Goal: Information Seeking & Learning: Compare options

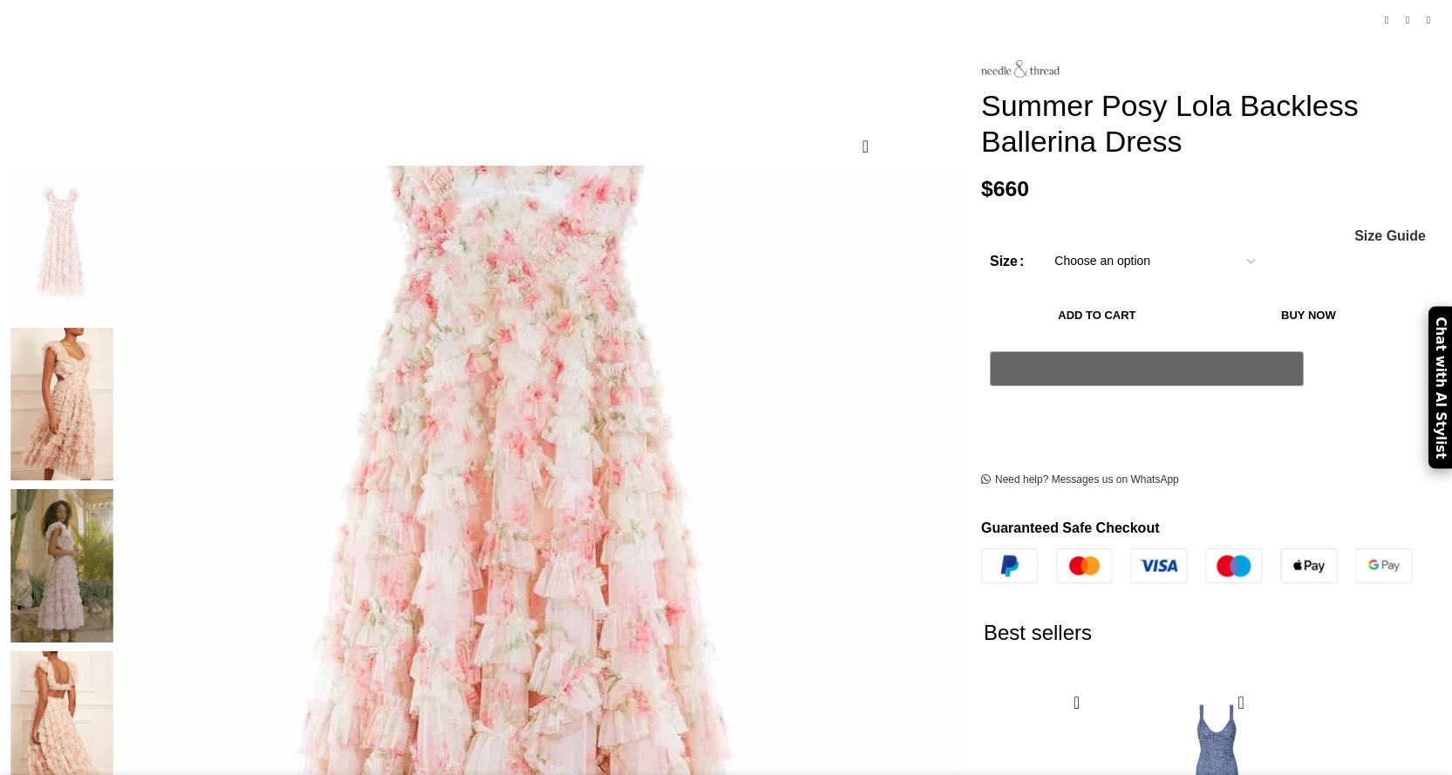
scroll to position [262, 0]
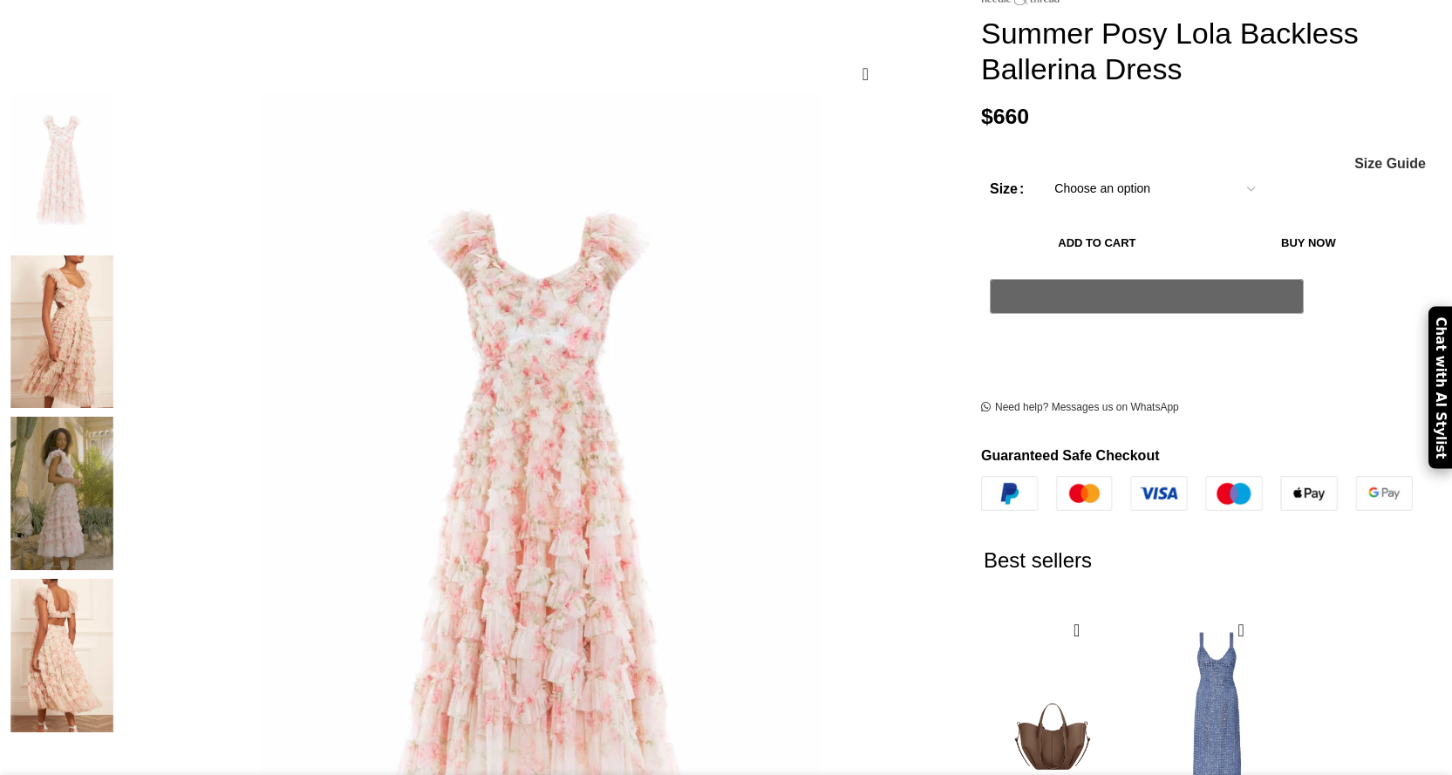
click at [115, 579] on img at bounding box center [62, 655] width 106 height 153
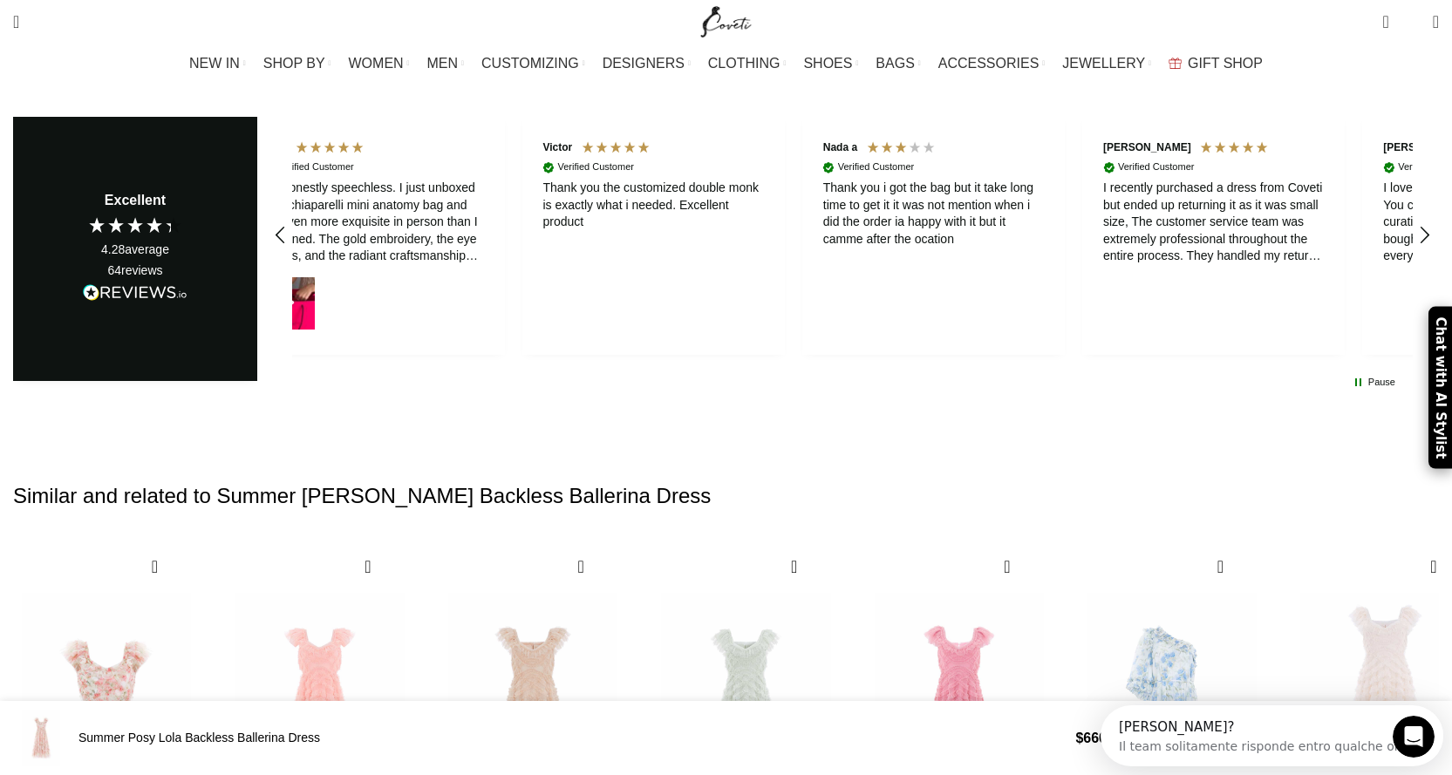
scroll to position [0, 367]
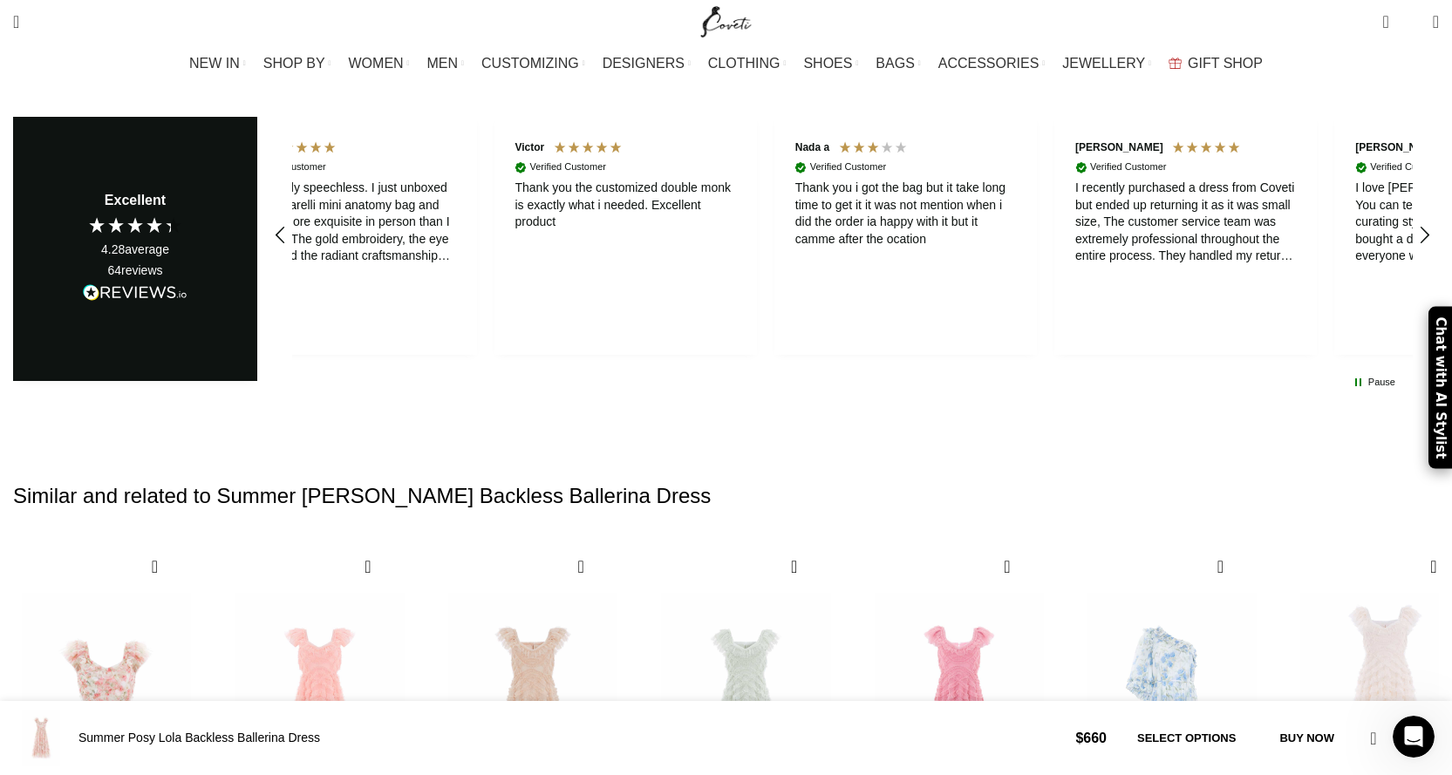
click at [1407, 759] on div "Next slide" at bounding box center [1419, 778] width 24 height 38
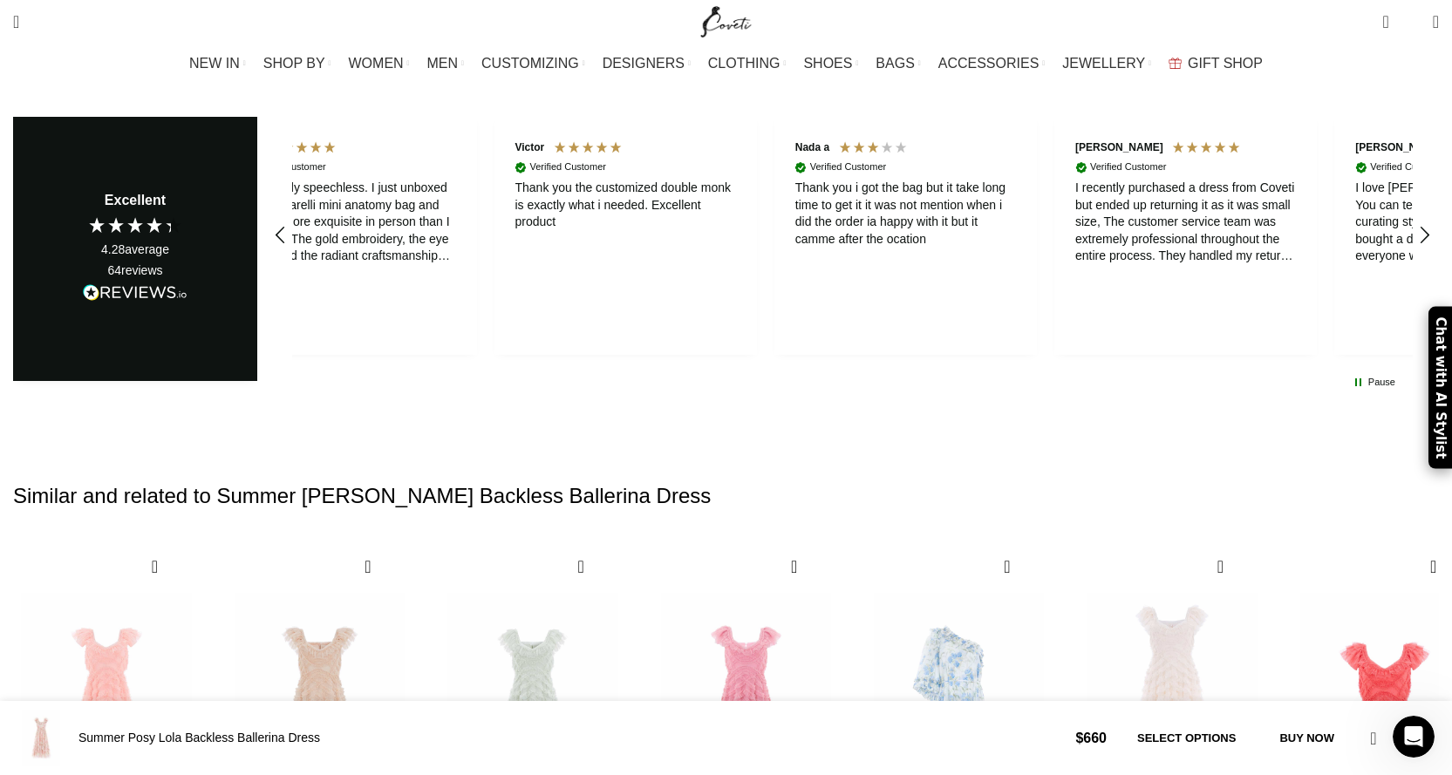
click at [1407, 759] on div "Next slide" at bounding box center [1419, 778] width 24 height 38
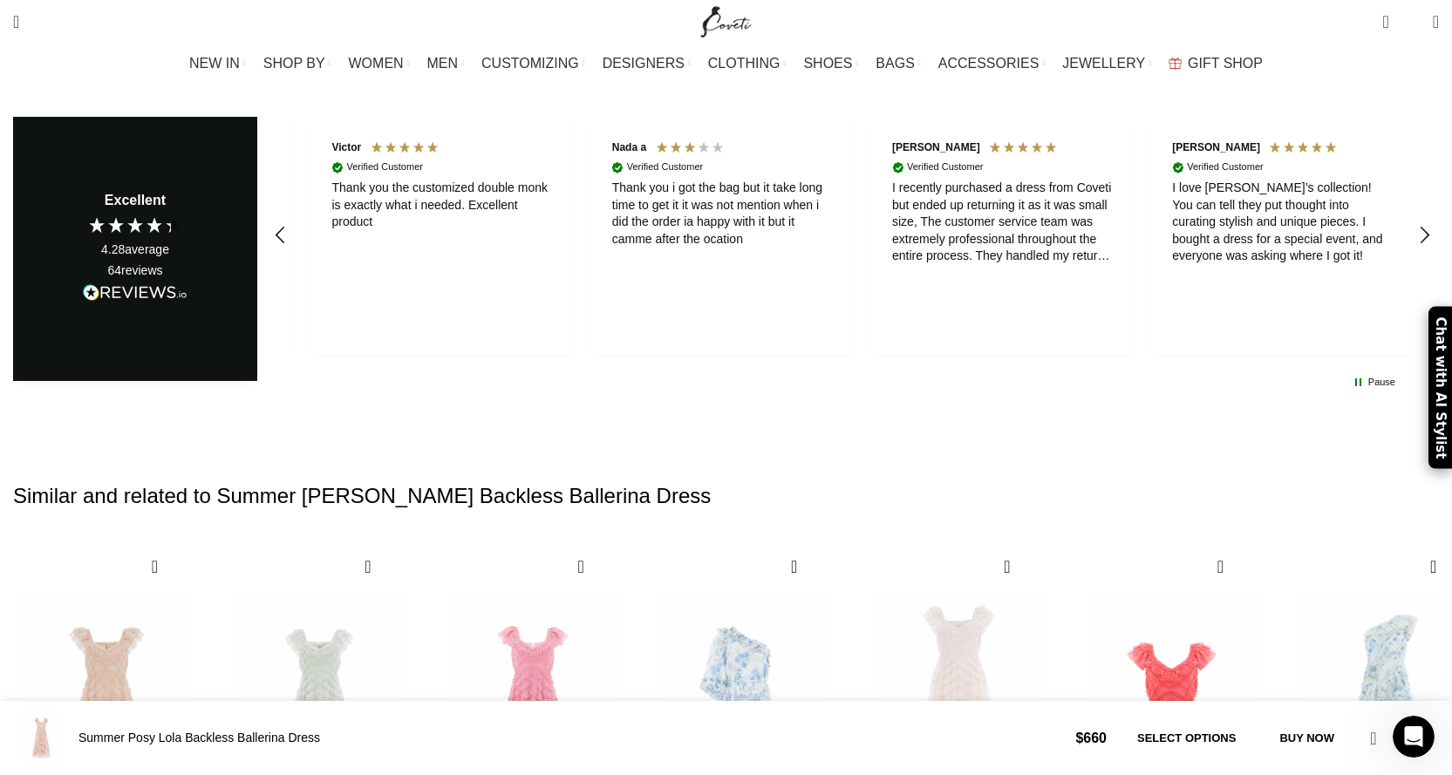
scroll to position [0, 551]
click at [1407, 759] on div "Next slide" at bounding box center [1419, 778] width 24 height 38
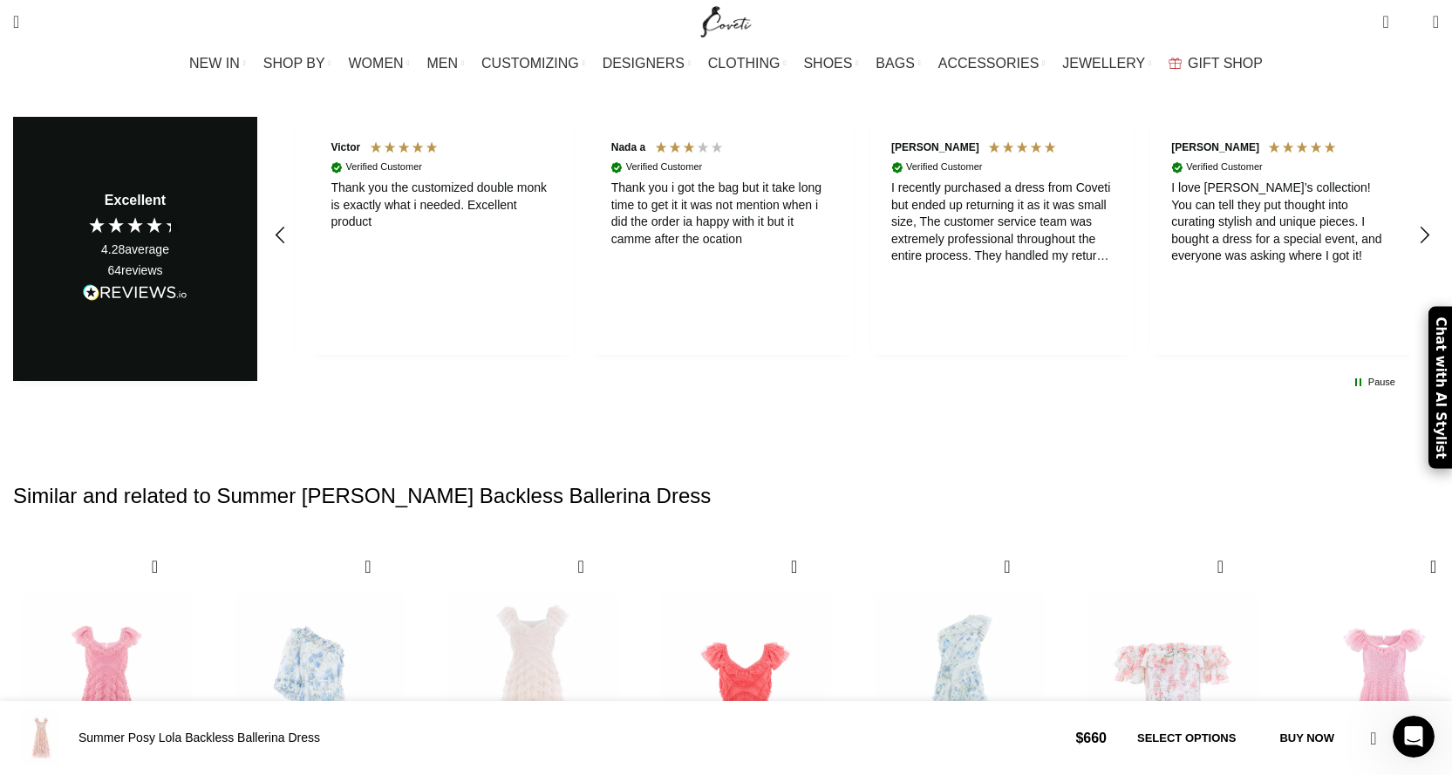
click at [1407, 759] on div "Next slide" at bounding box center [1419, 778] width 24 height 38
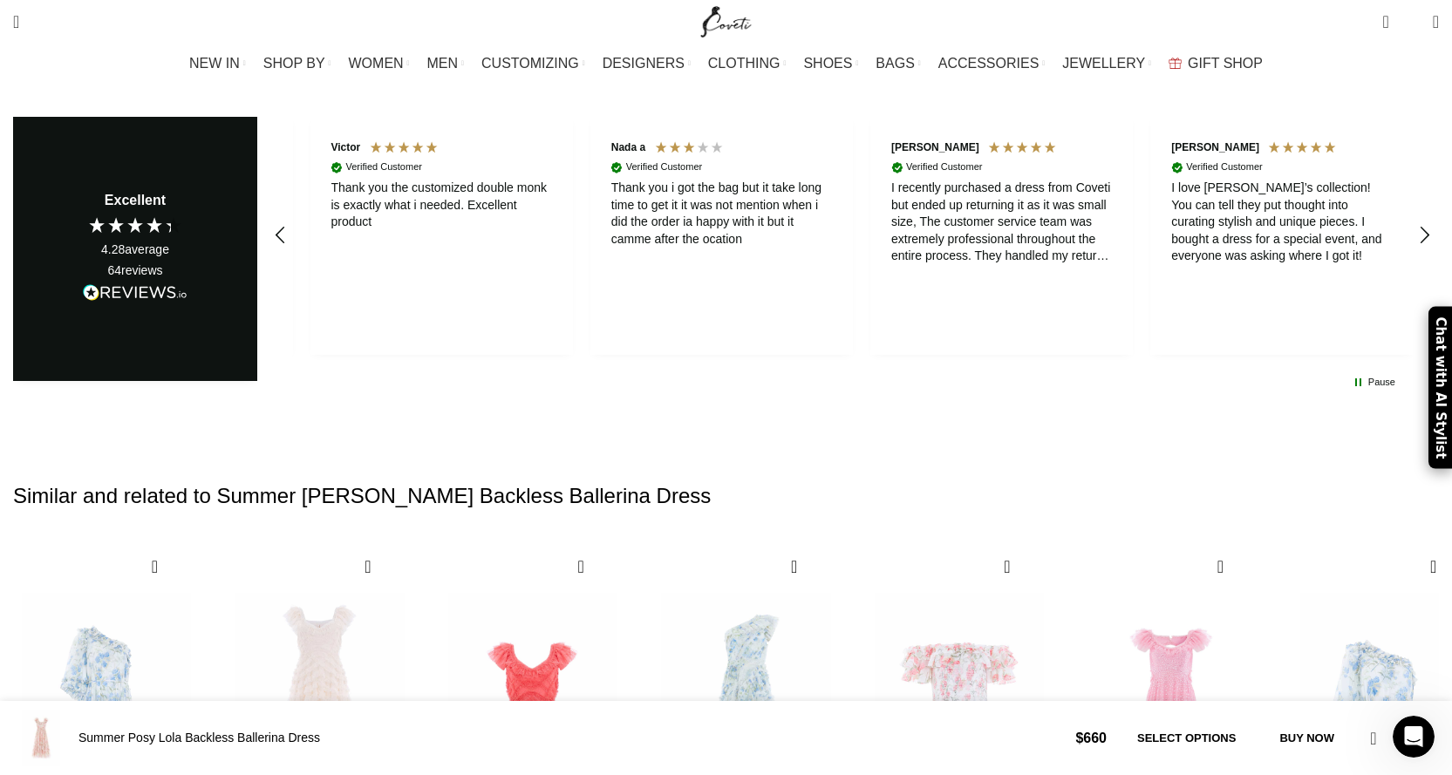
click at [1407, 759] on div "Next slide" at bounding box center [1419, 778] width 24 height 38
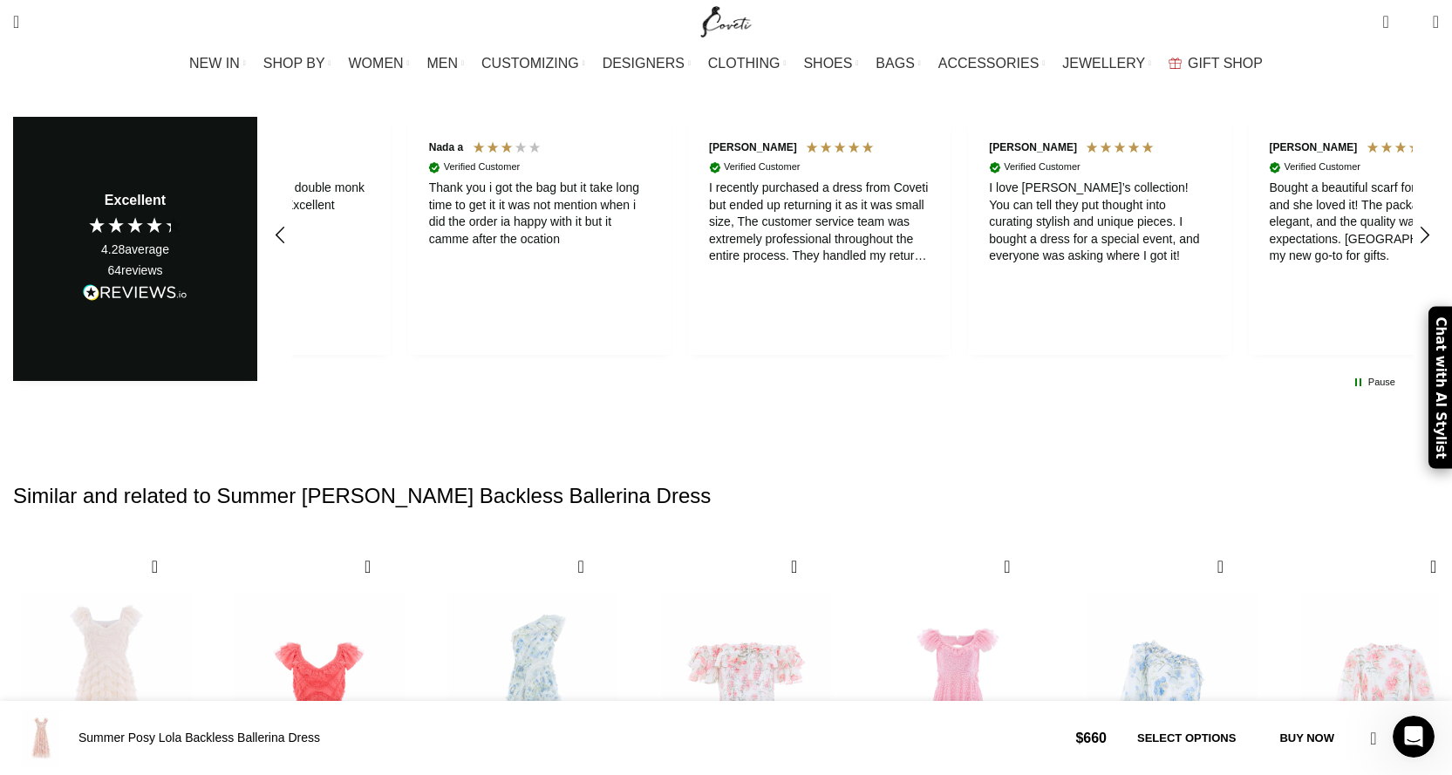
scroll to position [0, 734]
click at [1407, 759] on div "Next slide" at bounding box center [1419, 778] width 24 height 38
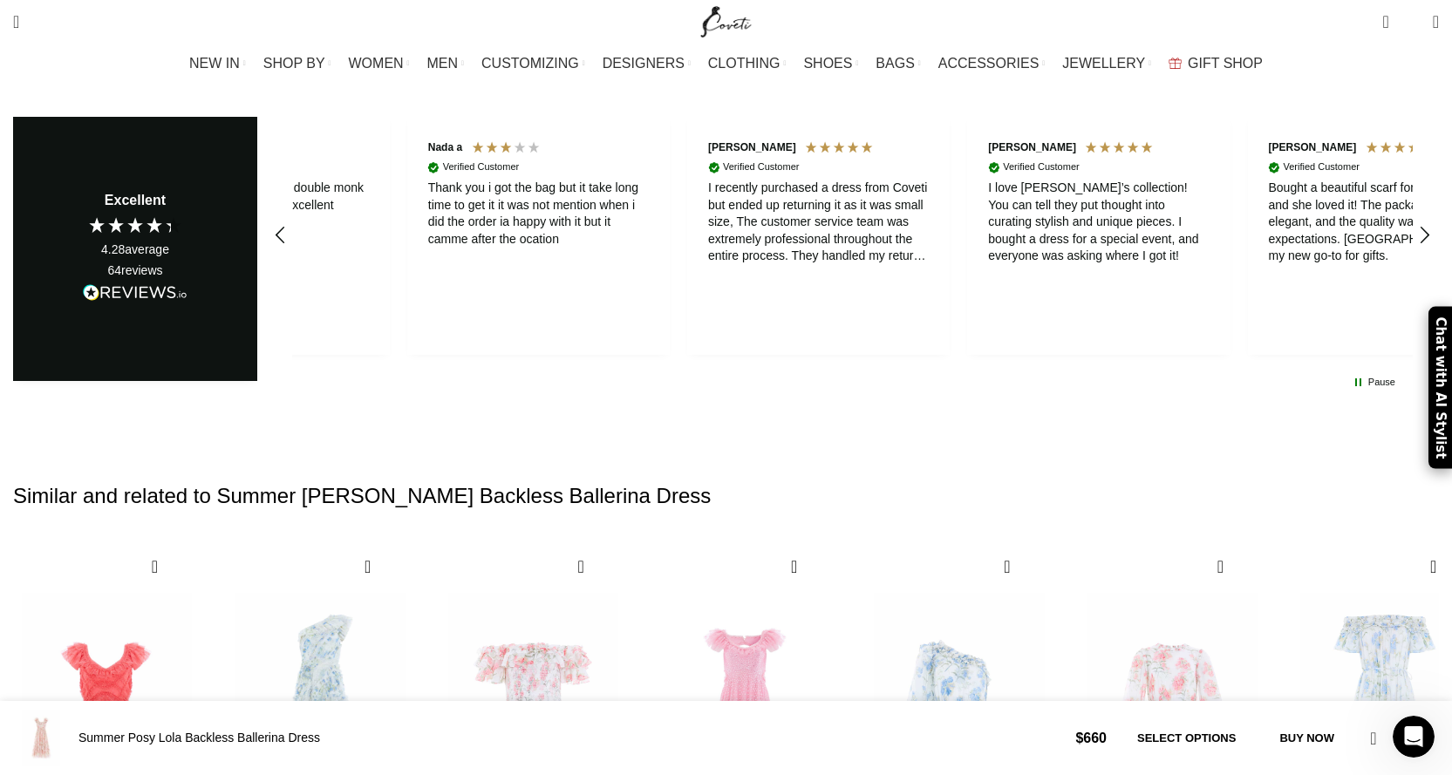
click at [1407, 759] on div "Next slide" at bounding box center [1419, 778] width 24 height 38
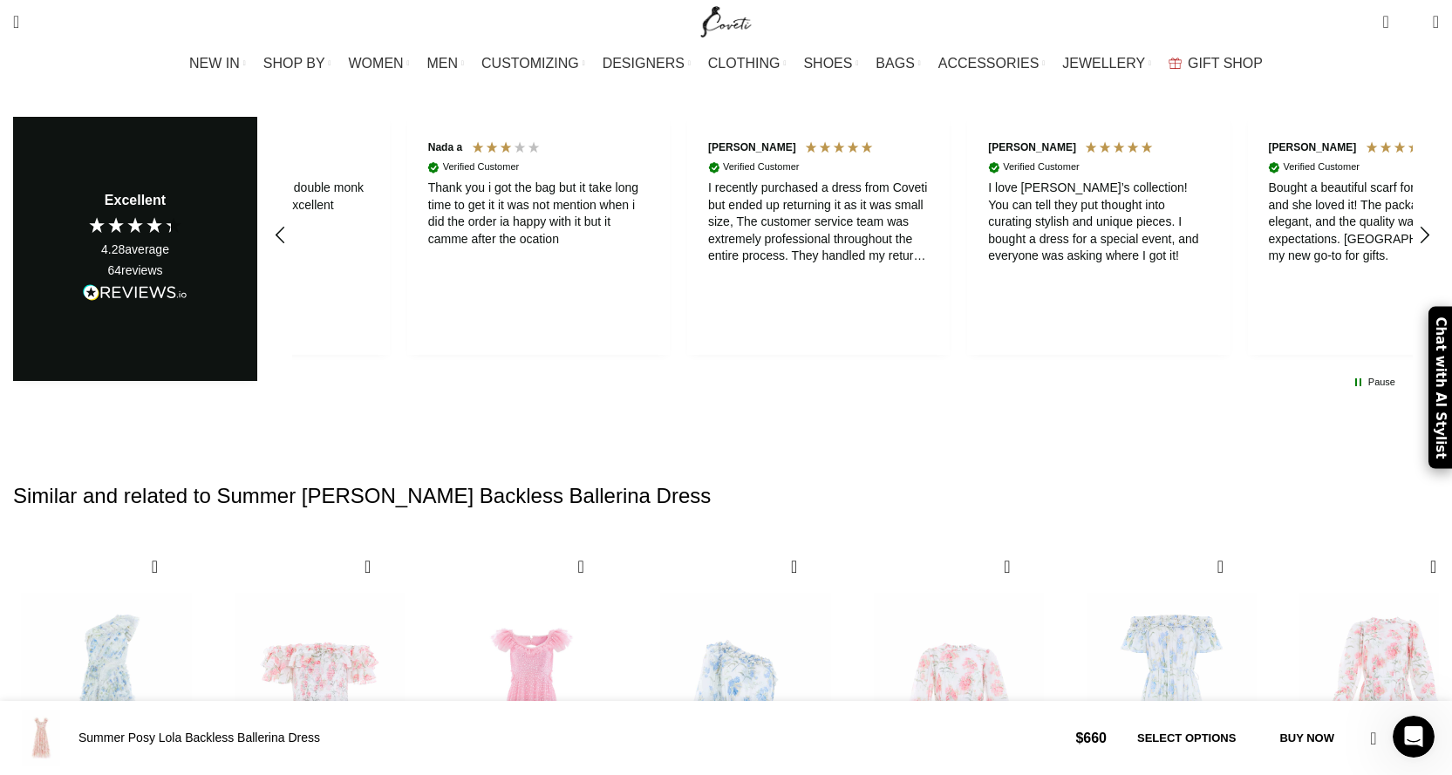
click at [1407, 759] on div "Next slide" at bounding box center [1419, 778] width 24 height 38
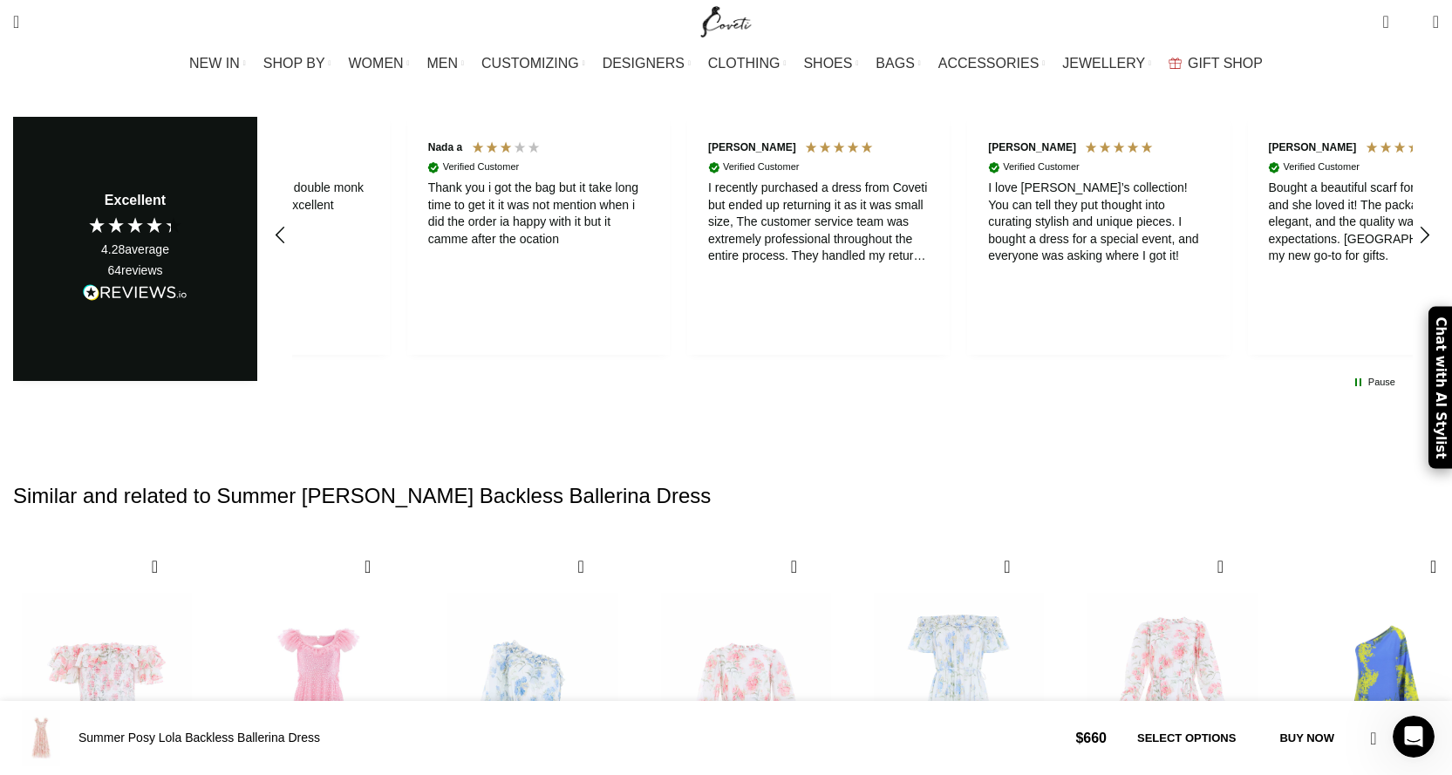
click at [1407, 759] on div "Next slide" at bounding box center [1419, 778] width 24 height 38
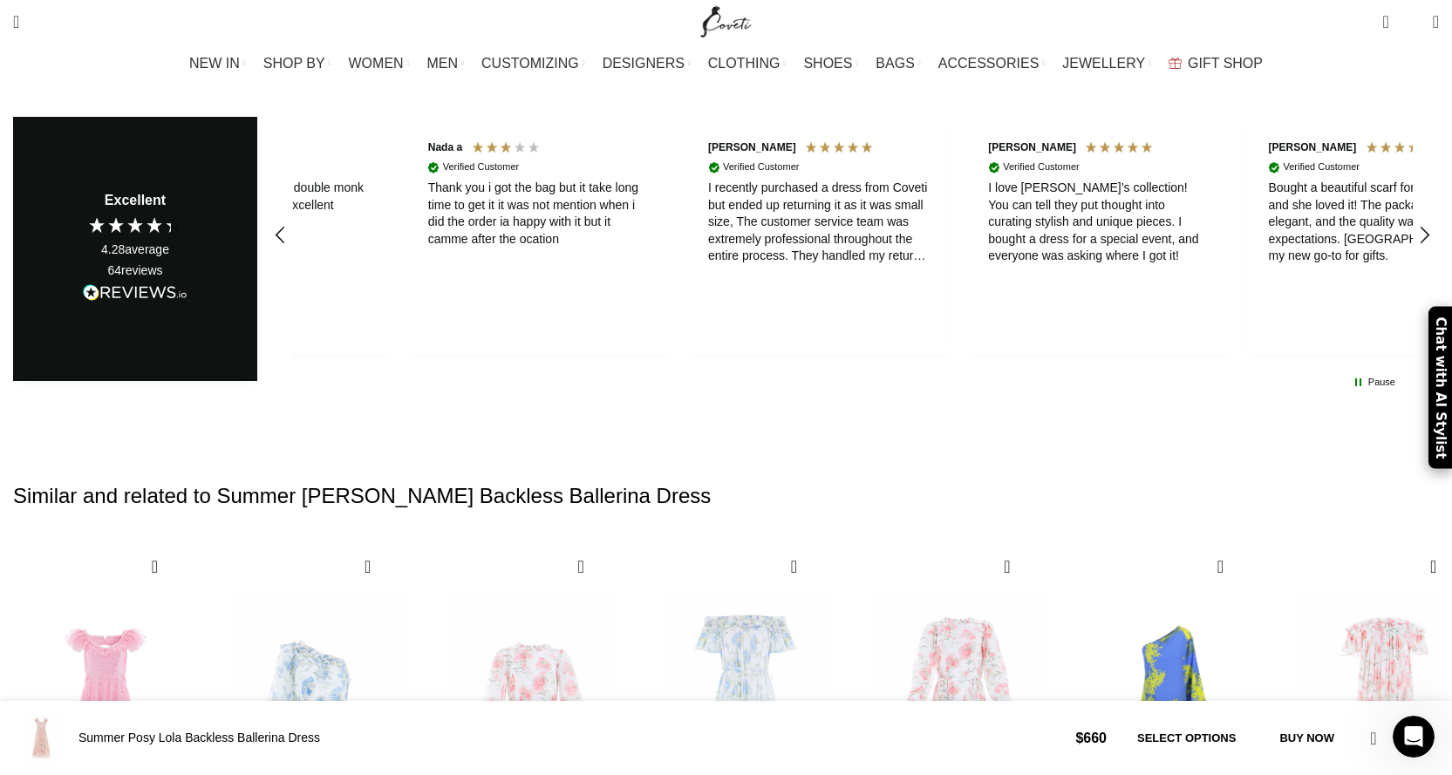
click at [1407, 759] on div "Next slide" at bounding box center [1419, 778] width 24 height 38
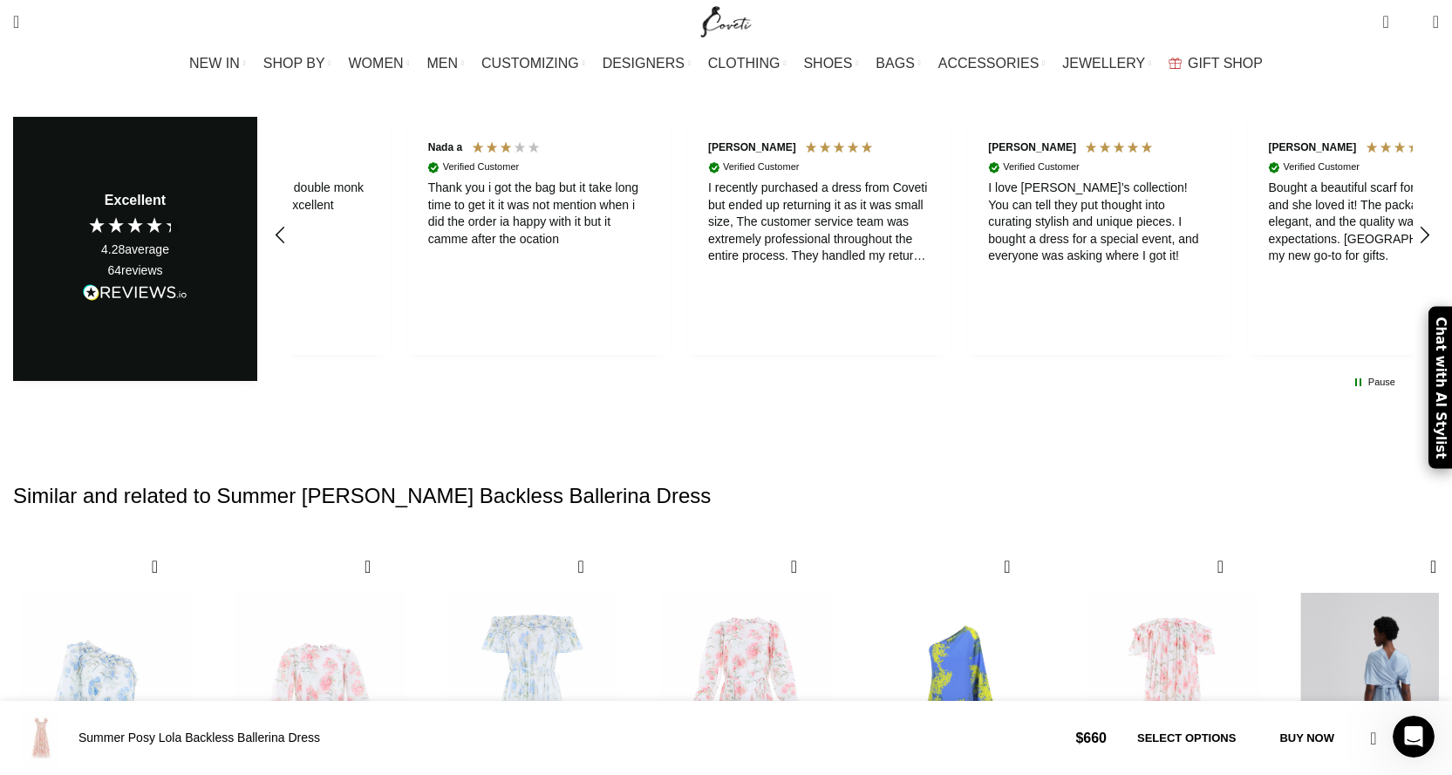
click at [1407, 759] on div "Next slide" at bounding box center [1419, 778] width 24 height 38
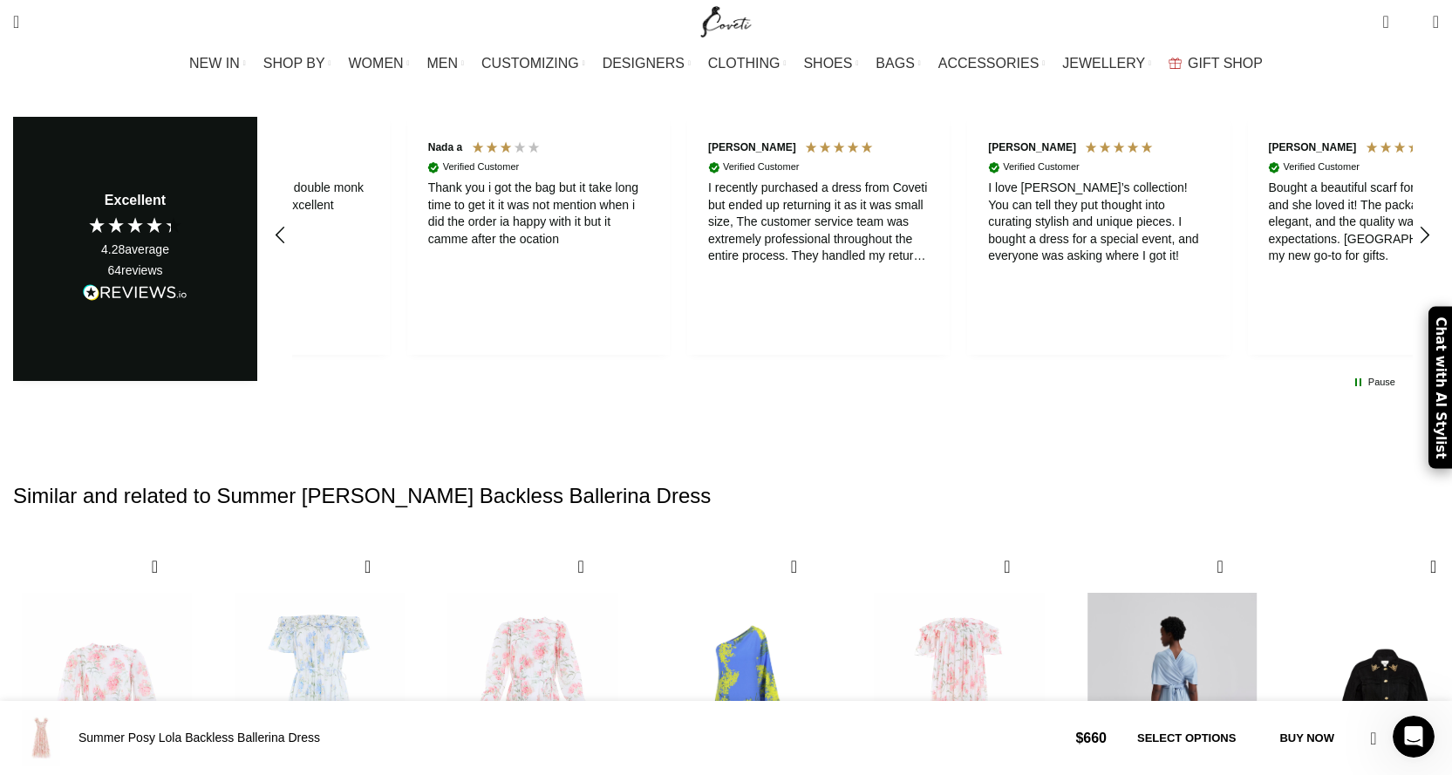
click at [1407, 759] on div "Next slide" at bounding box center [1419, 778] width 24 height 38
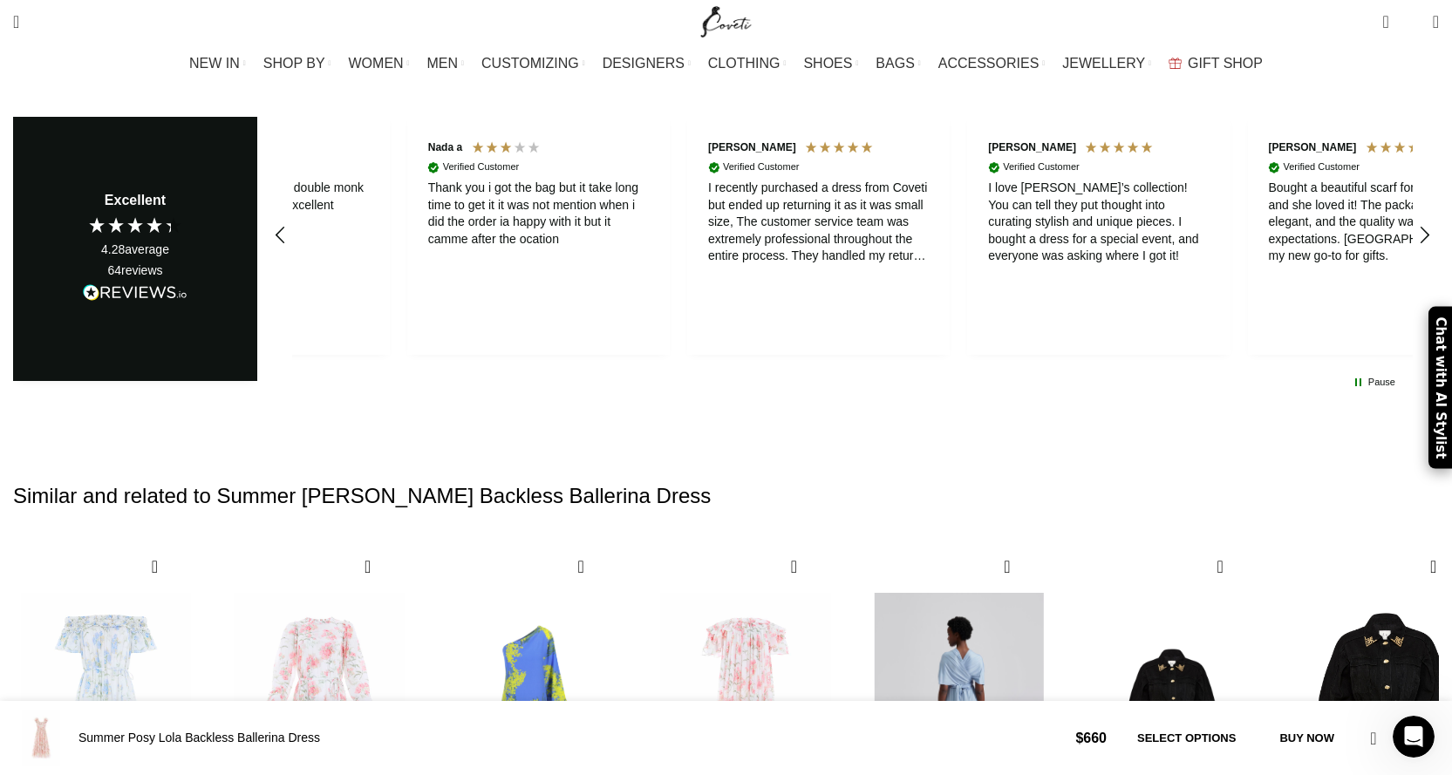
click at [1407, 759] on div "Next slide" at bounding box center [1419, 778] width 24 height 38
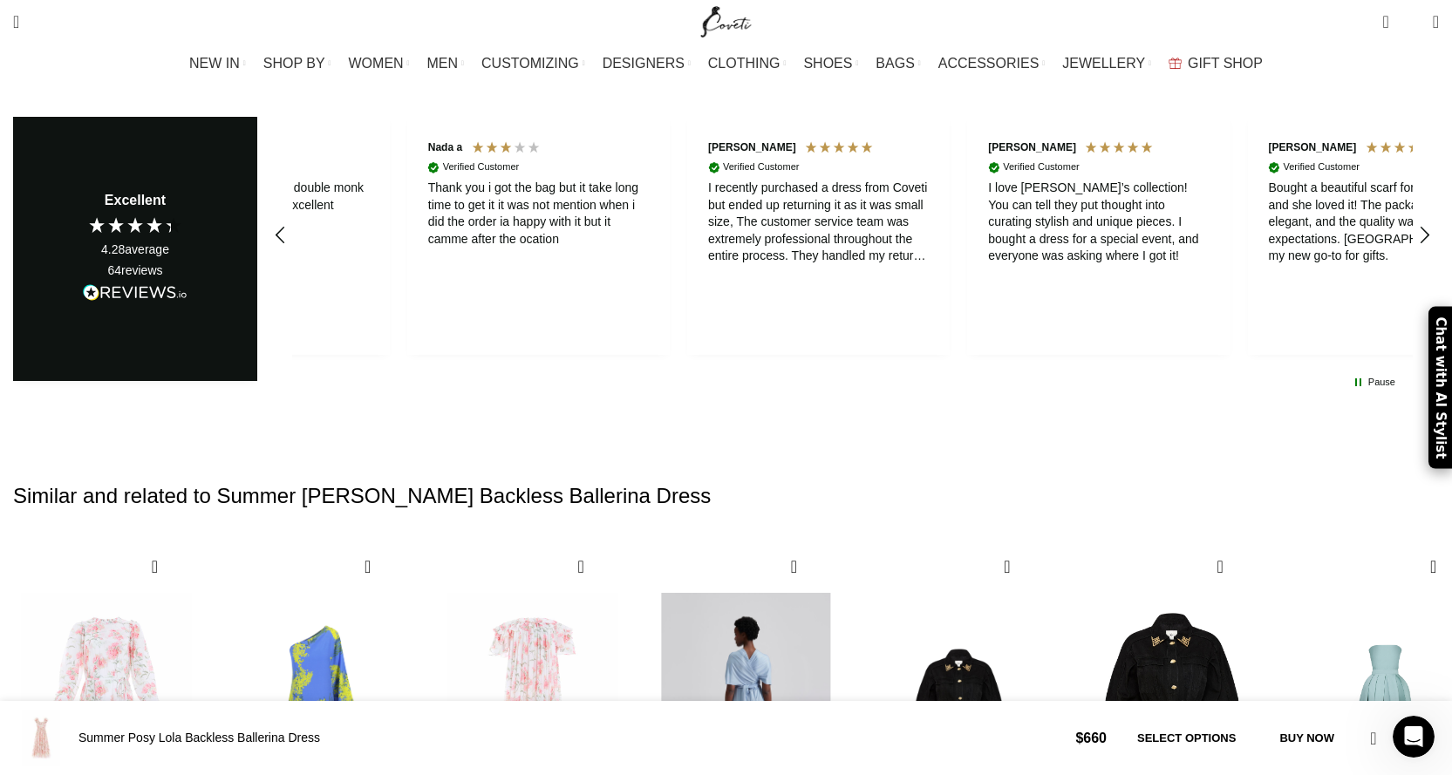
click at [1407, 759] on div "Next slide" at bounding box center [1419, 778] width 24 height 38
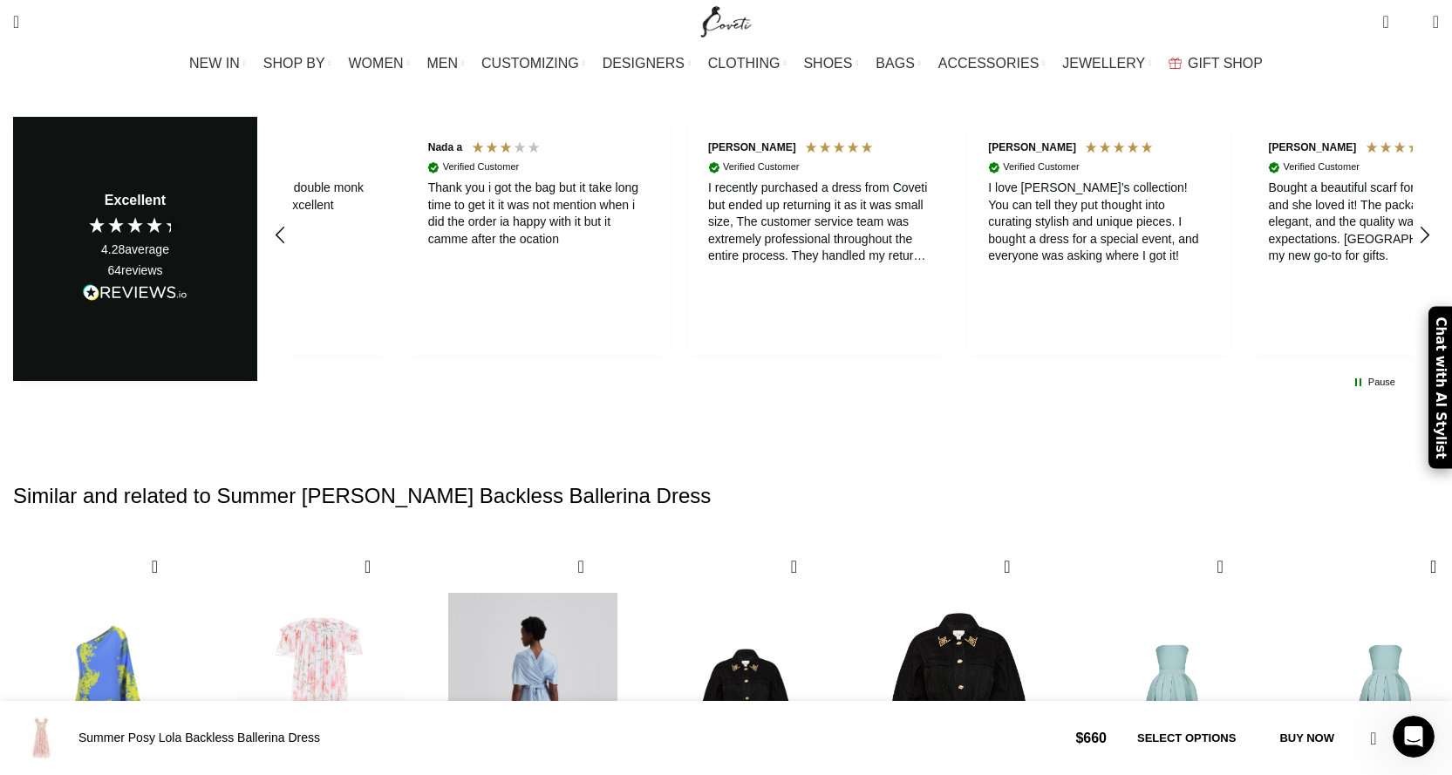
click at [1407, 759] on div "Next slide" at bounding box center [1419, 778] width 24 height 38
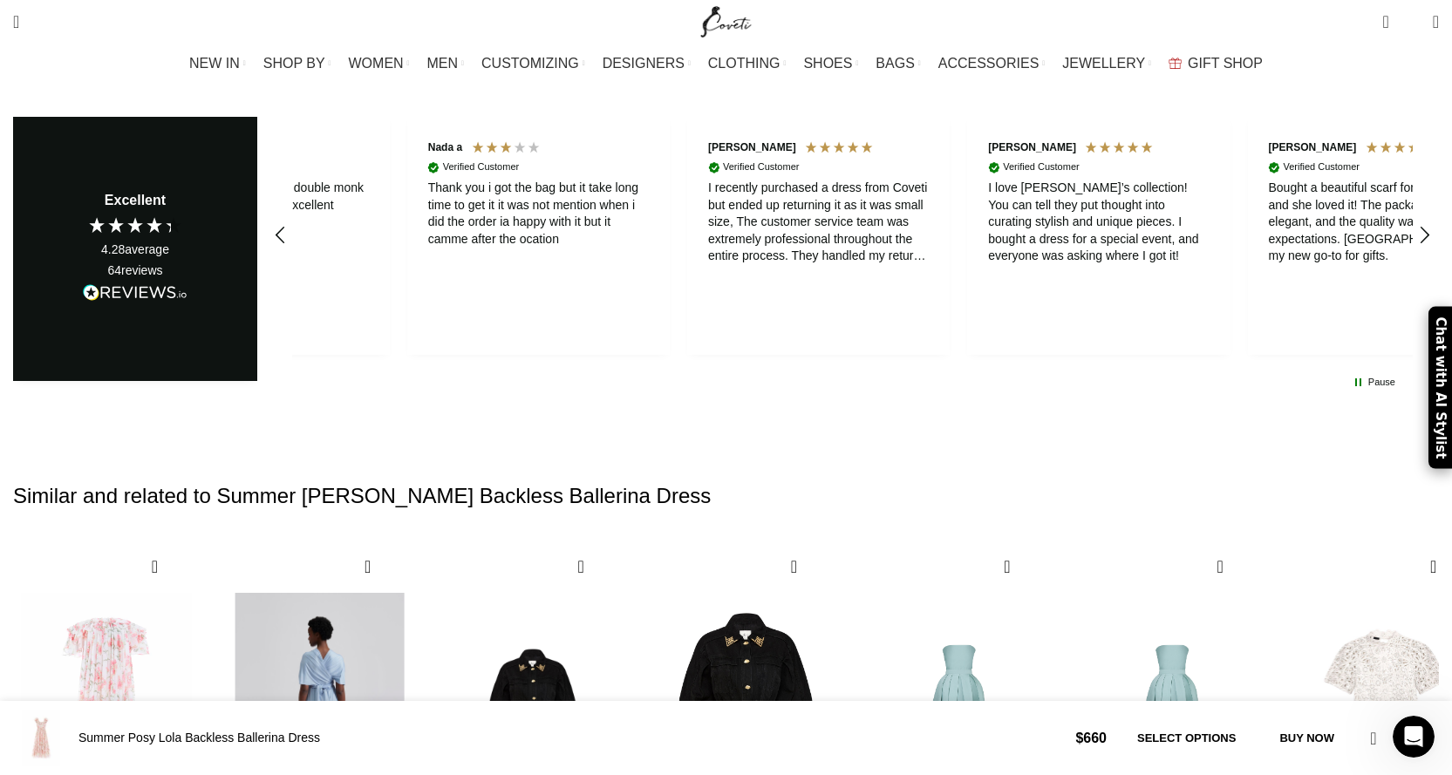
click at [1407, 759] on div "Next slide" at bounding box center [1419, 778] width 24 height 38
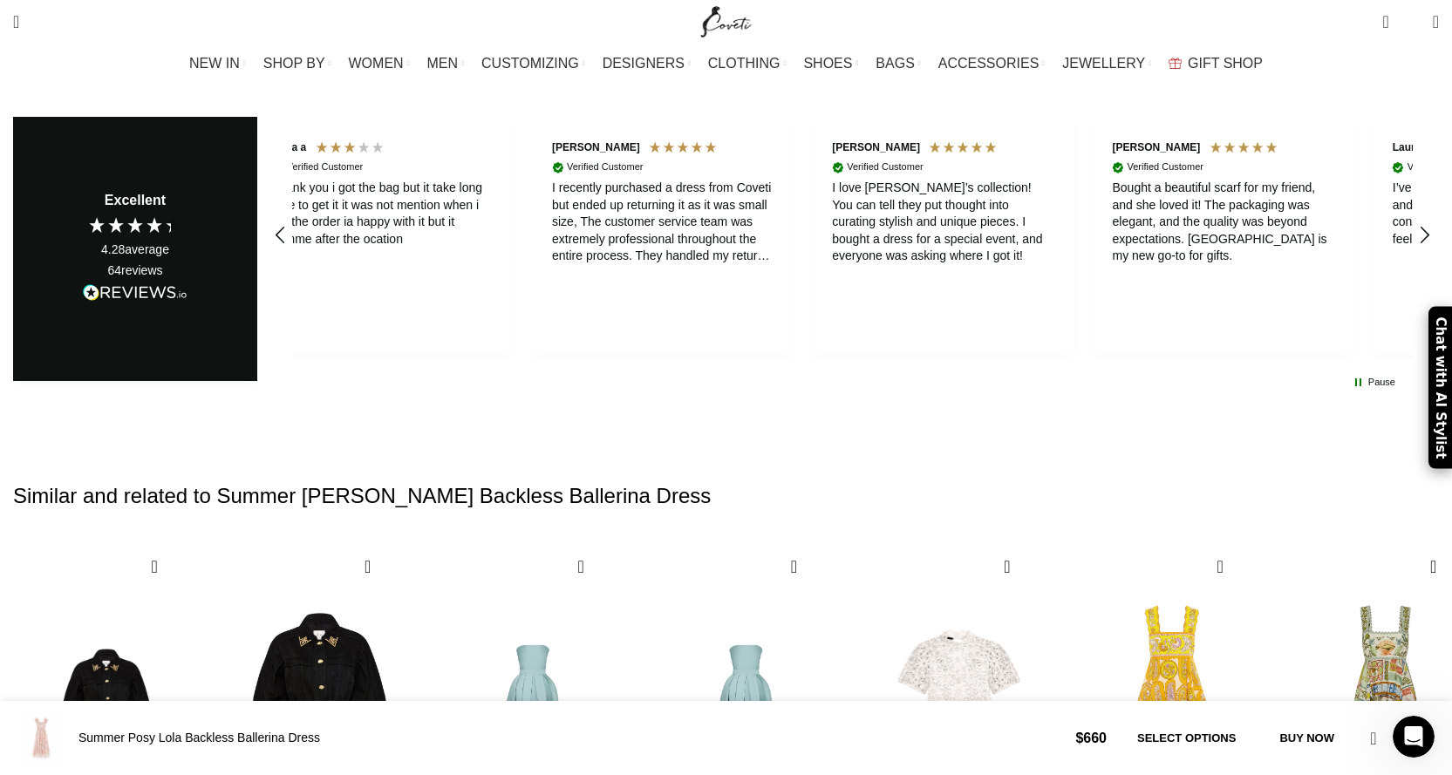
click at [1407, 759] on div "Next slide" at bounding box center [1419, 778] width 24 height 38
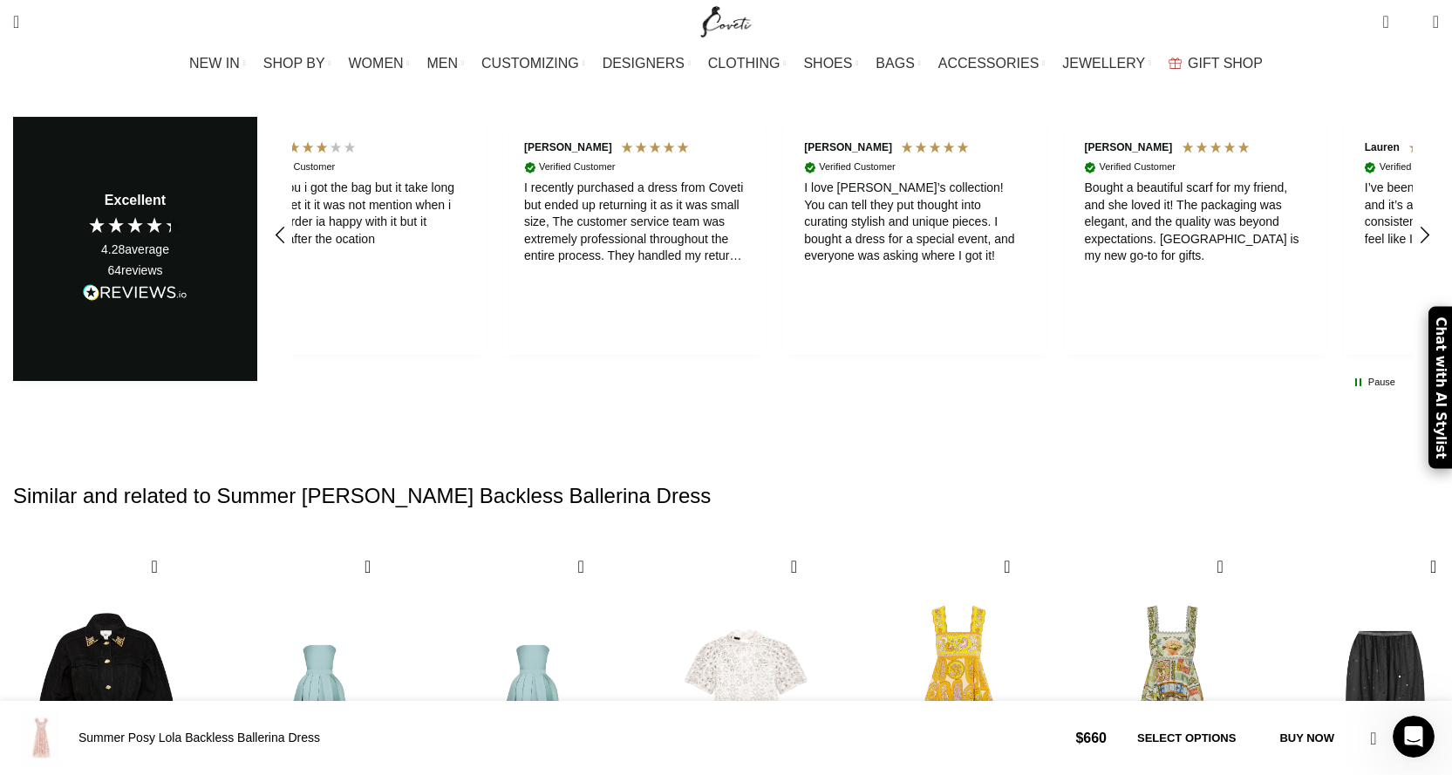
click at [1407, 759] on div "Next slide" at bounding box center [1419, 778] width 24 height 38
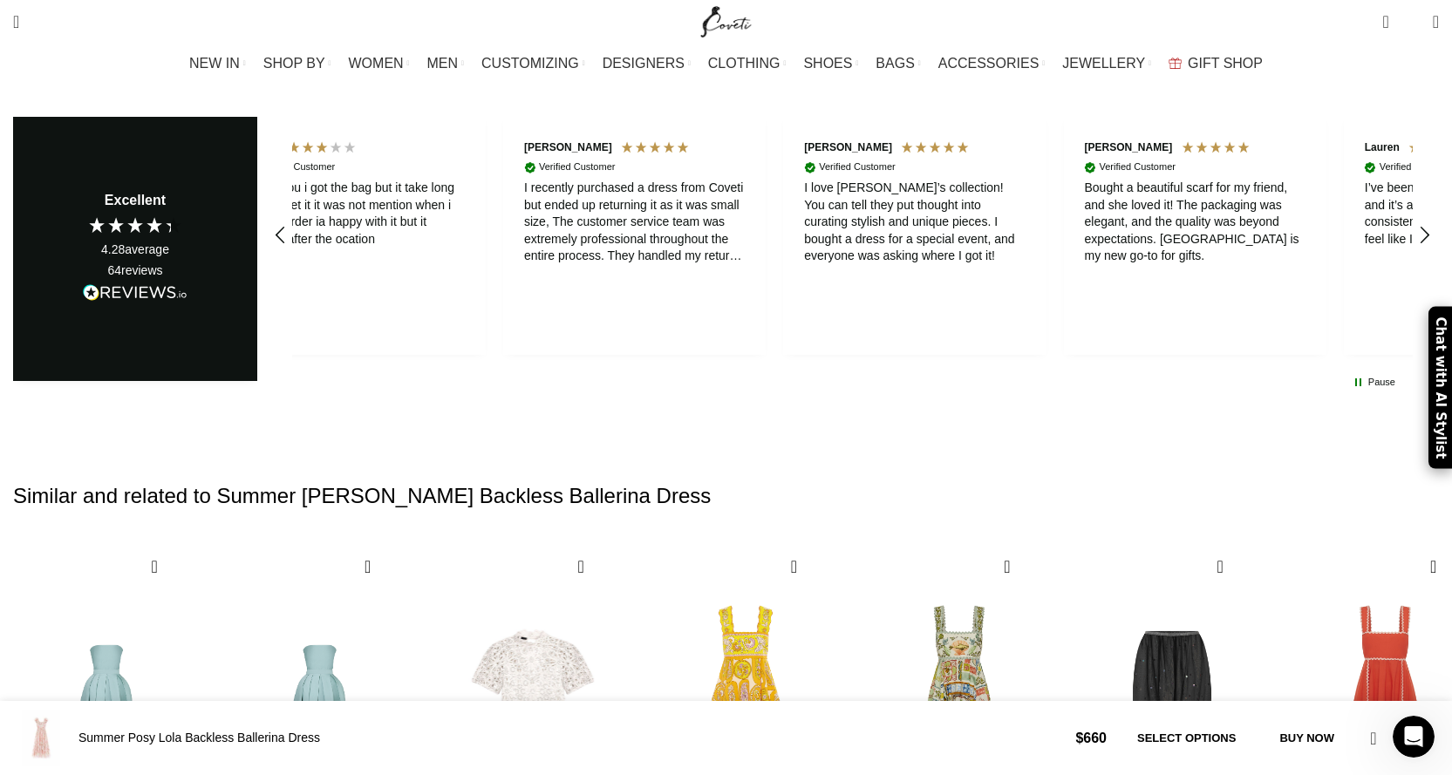
click at [1407, 759] on div "Next slide" at bounding box center [1419, 778] width 24 height 38
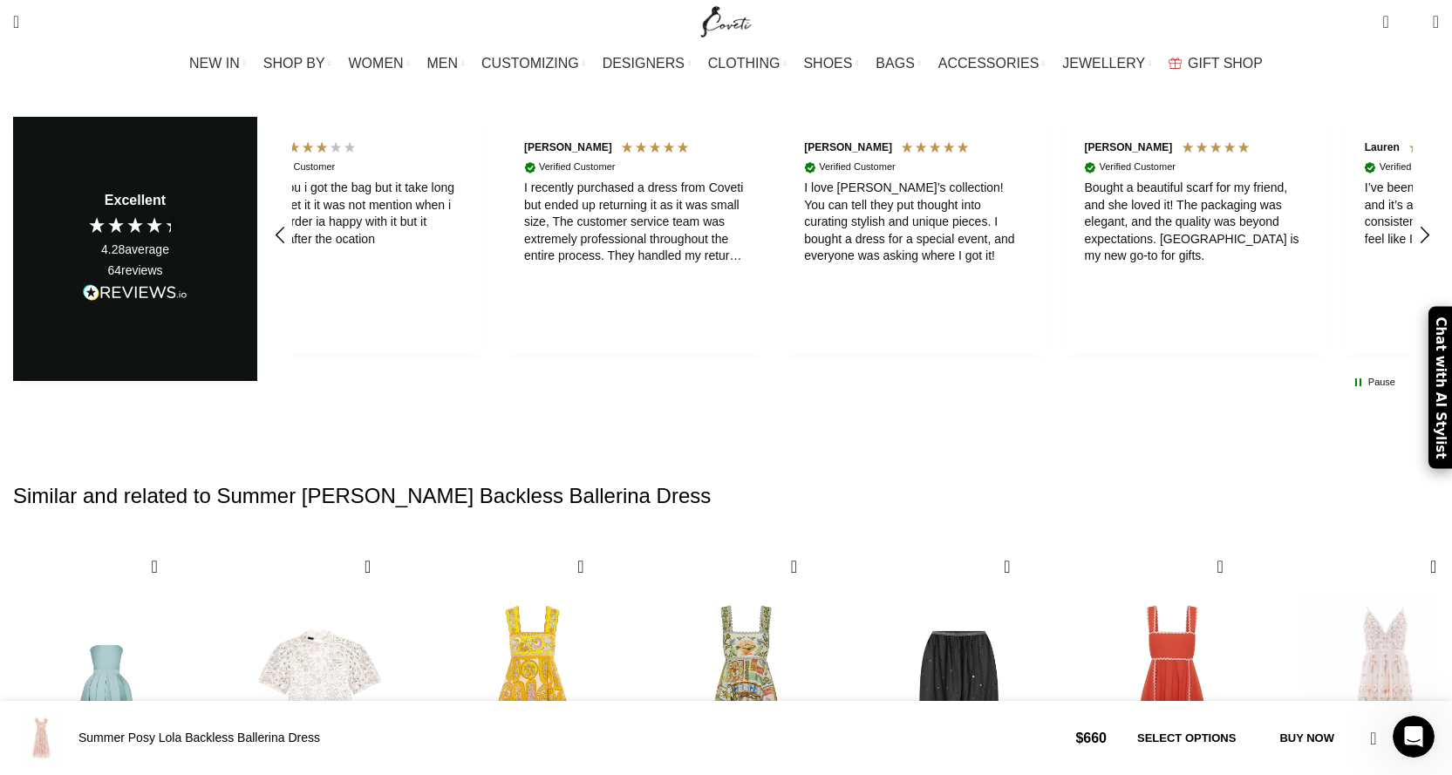
click at [1407, 759] on div "Next slide" at bounding box center [1419, 778] width 24 height 38
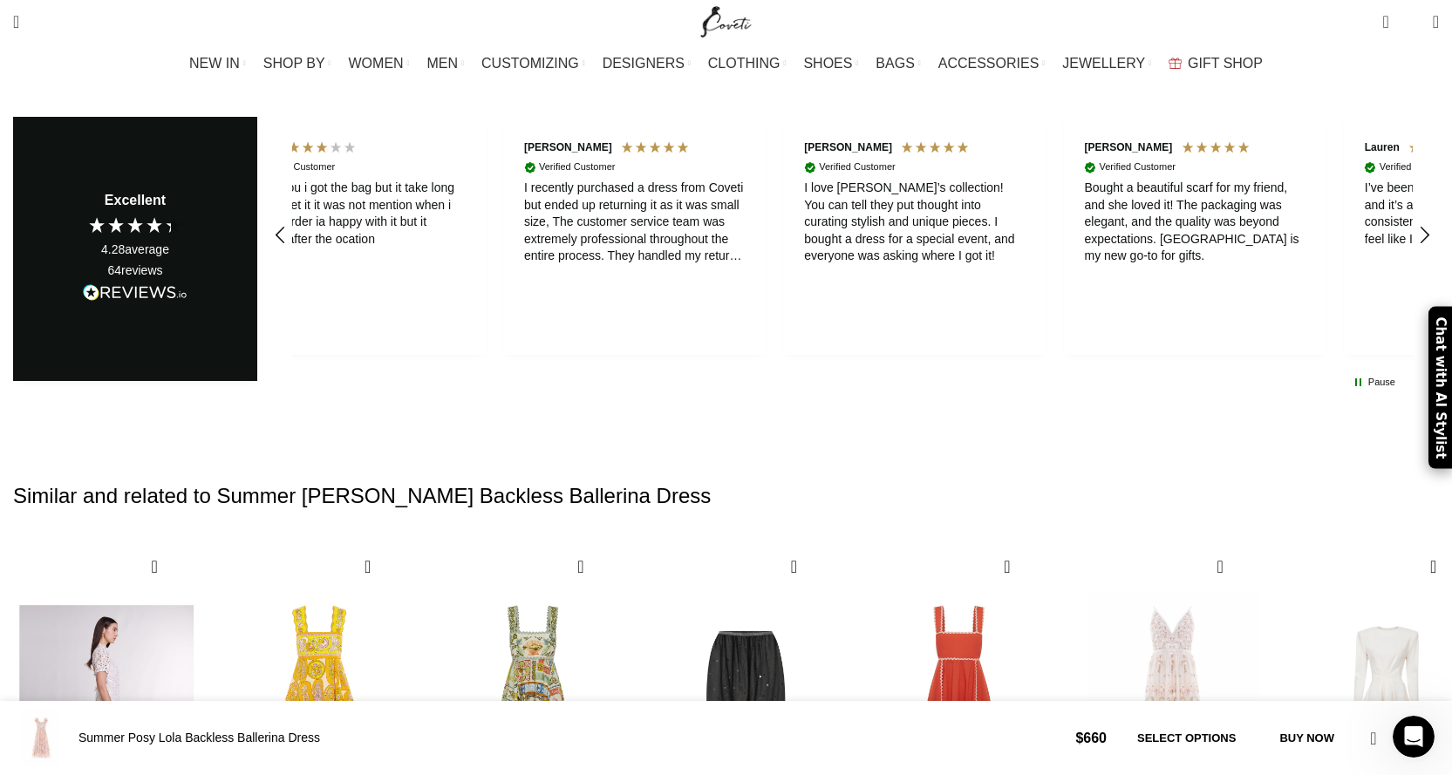
click at [203, 541] on img "23 / 30" at bounding box center [106, 720] width 193 height 359
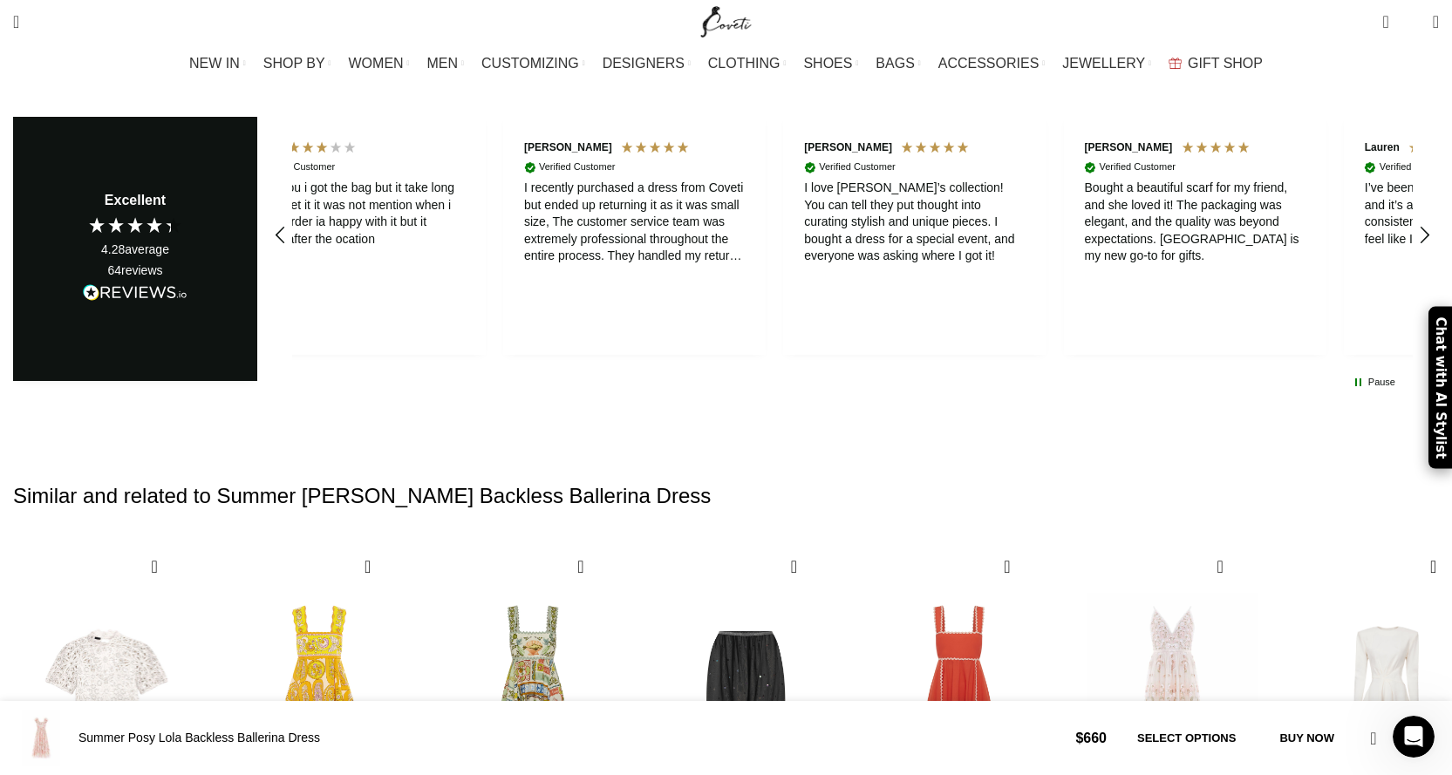
click at [45, 759] on div "Previous slide" at bounding box center [34, 778] width 24 height 38
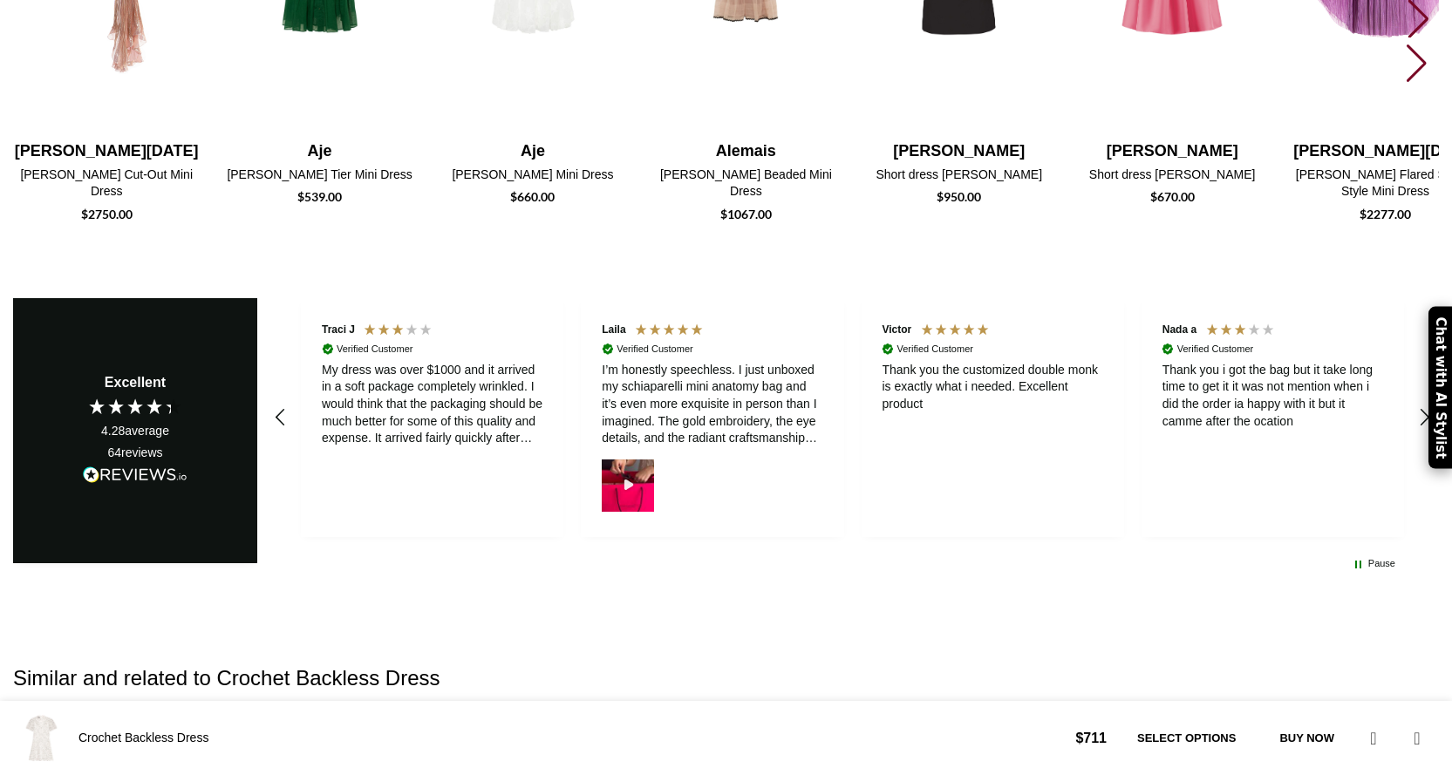
scroll to position [4411, 0]
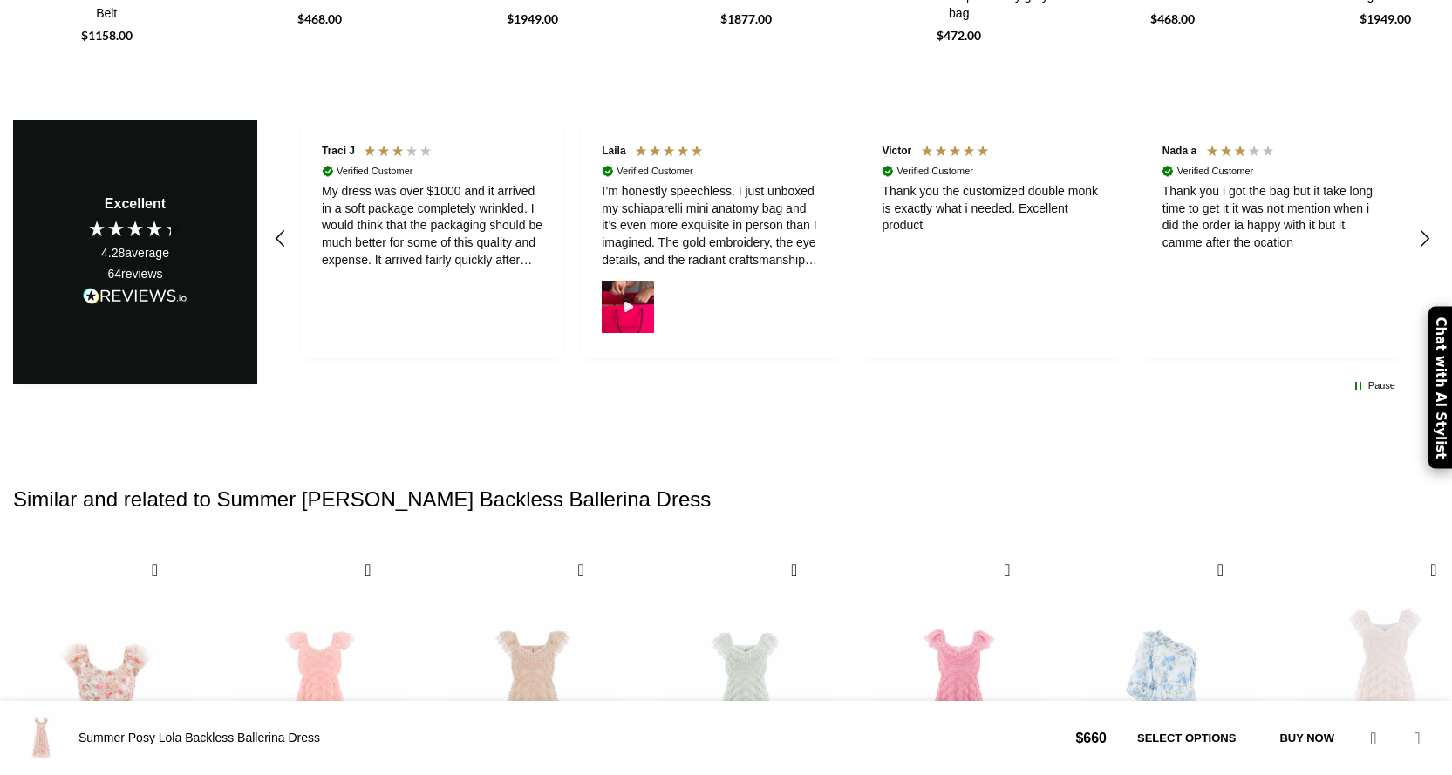
scroll to position [3853, 0]
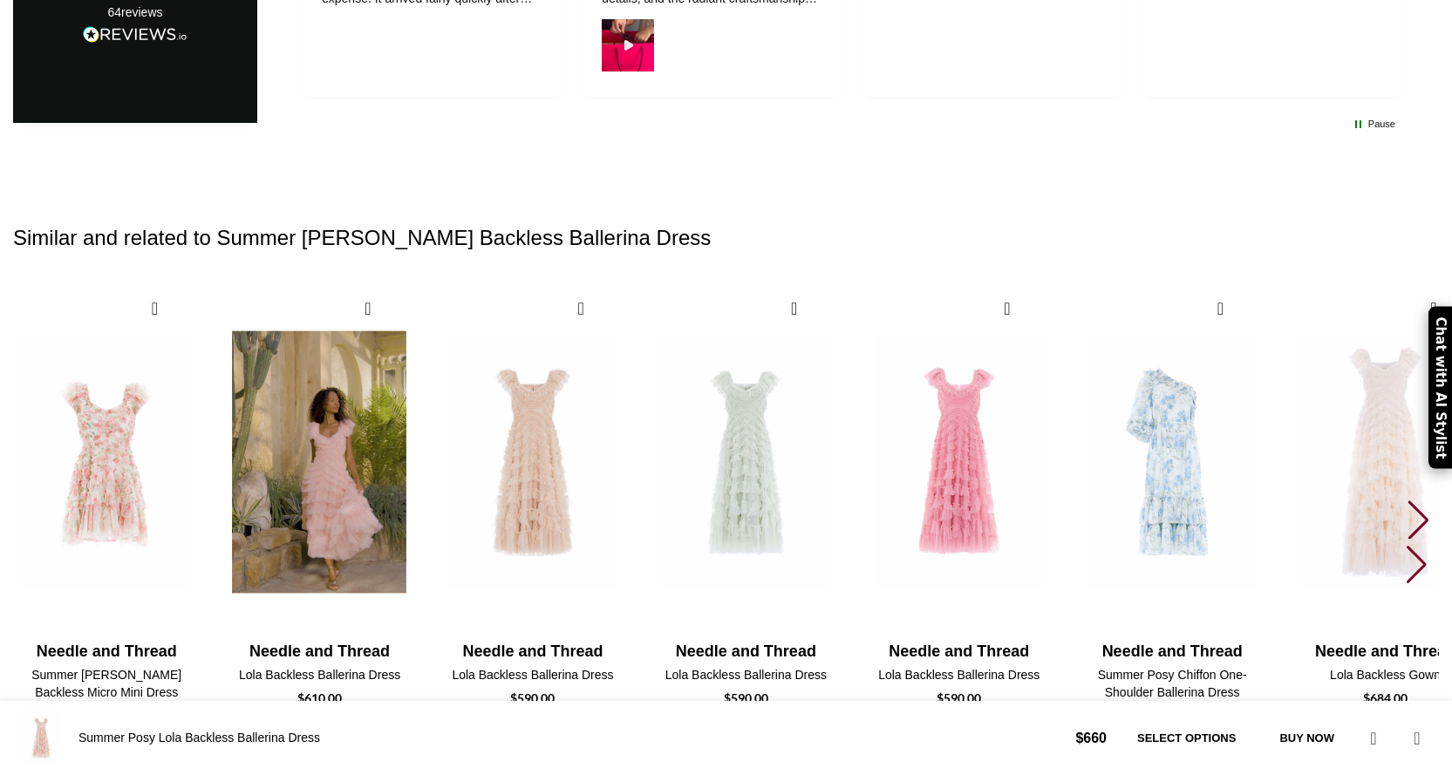
click at [416, 436] on img "2 / 30" at bounding box center [319, 462] width 193 height 359
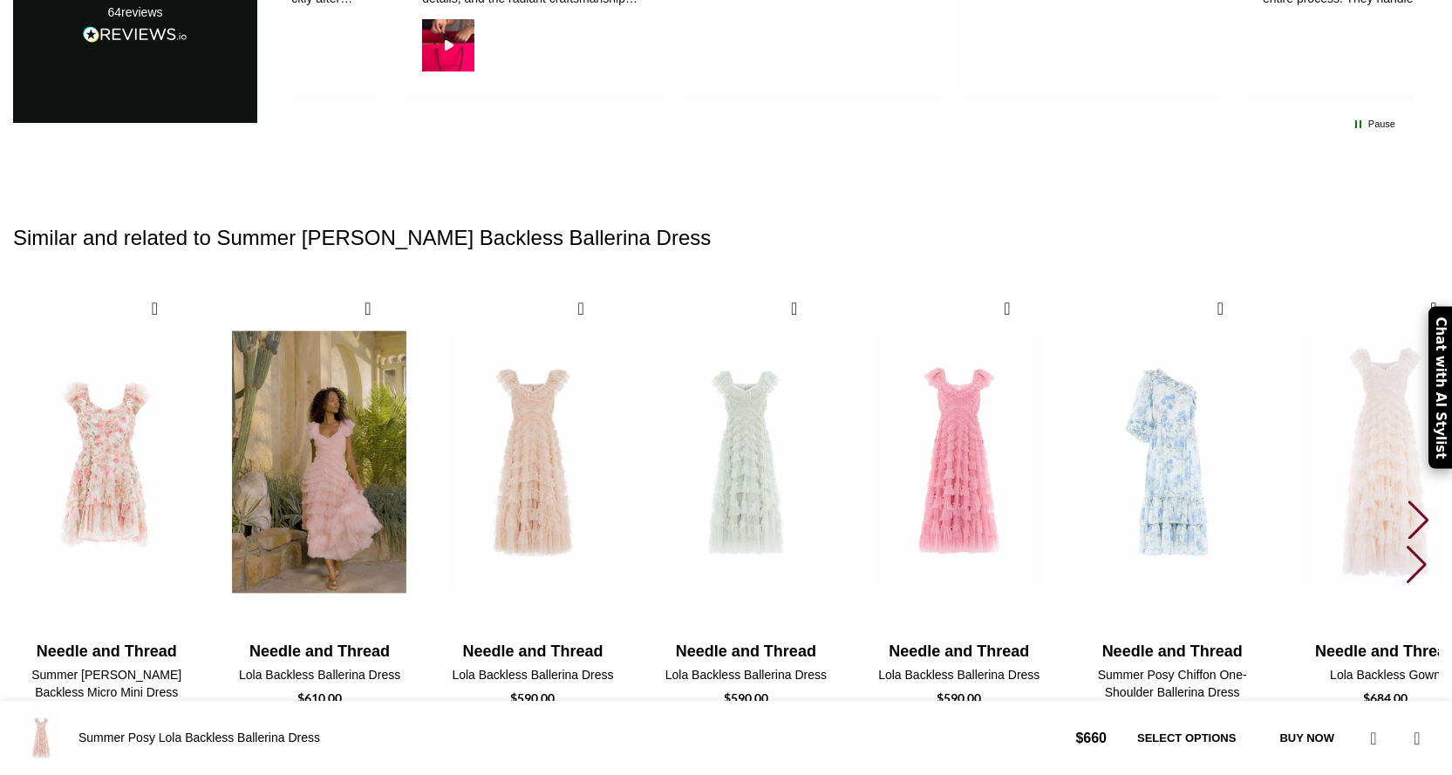
scroll to position [0, 184]
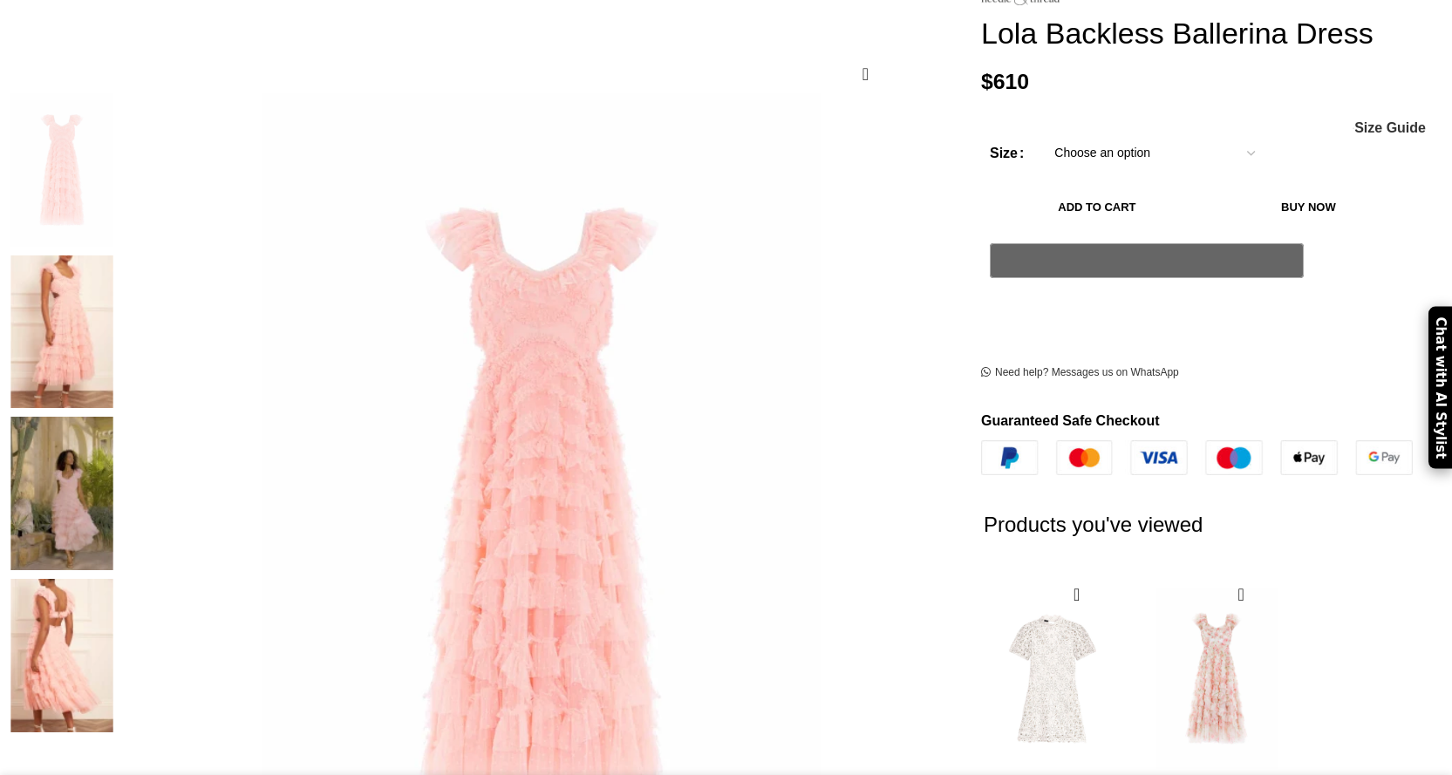
click at [115, 579] on img at bounding box center [62, 655] width 106 height 153
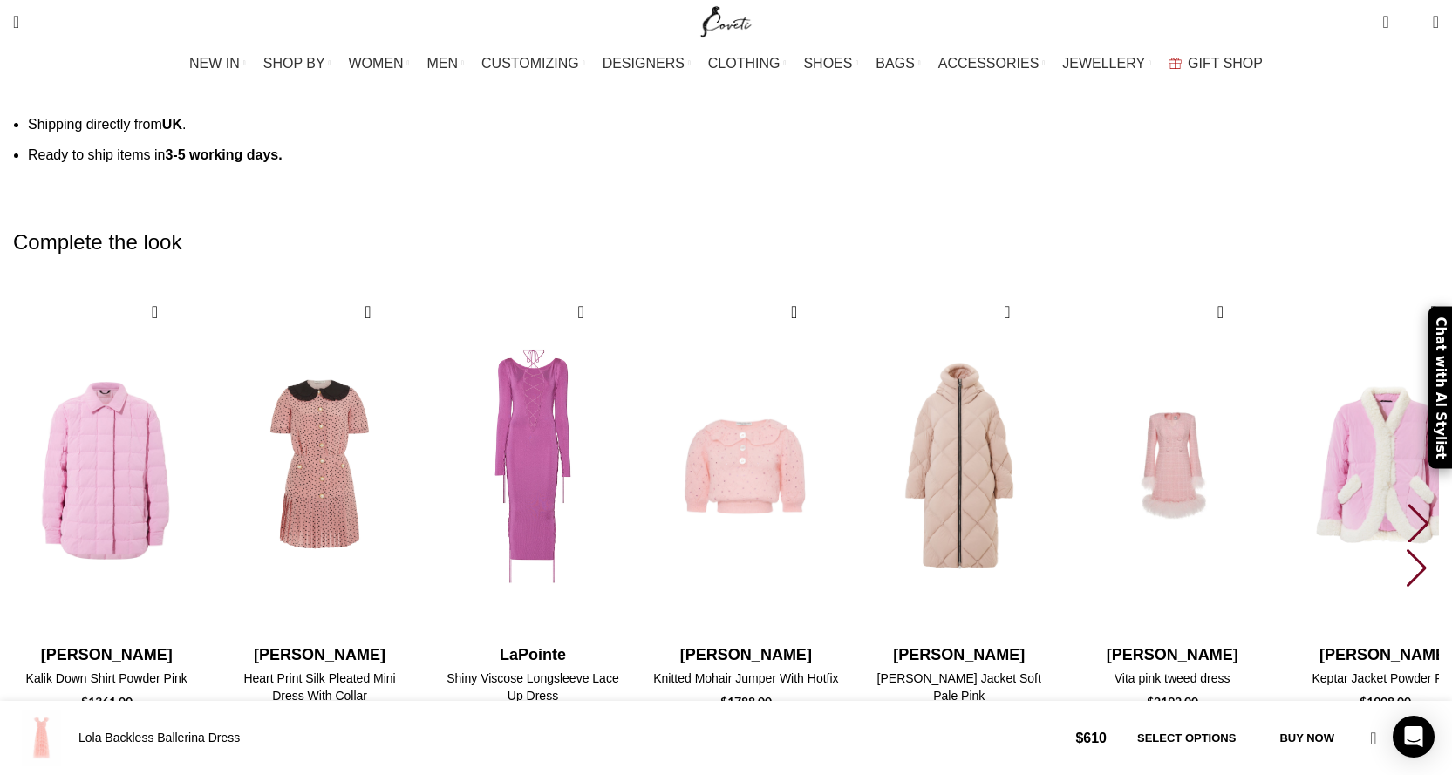
scroll to position [2965, 0]
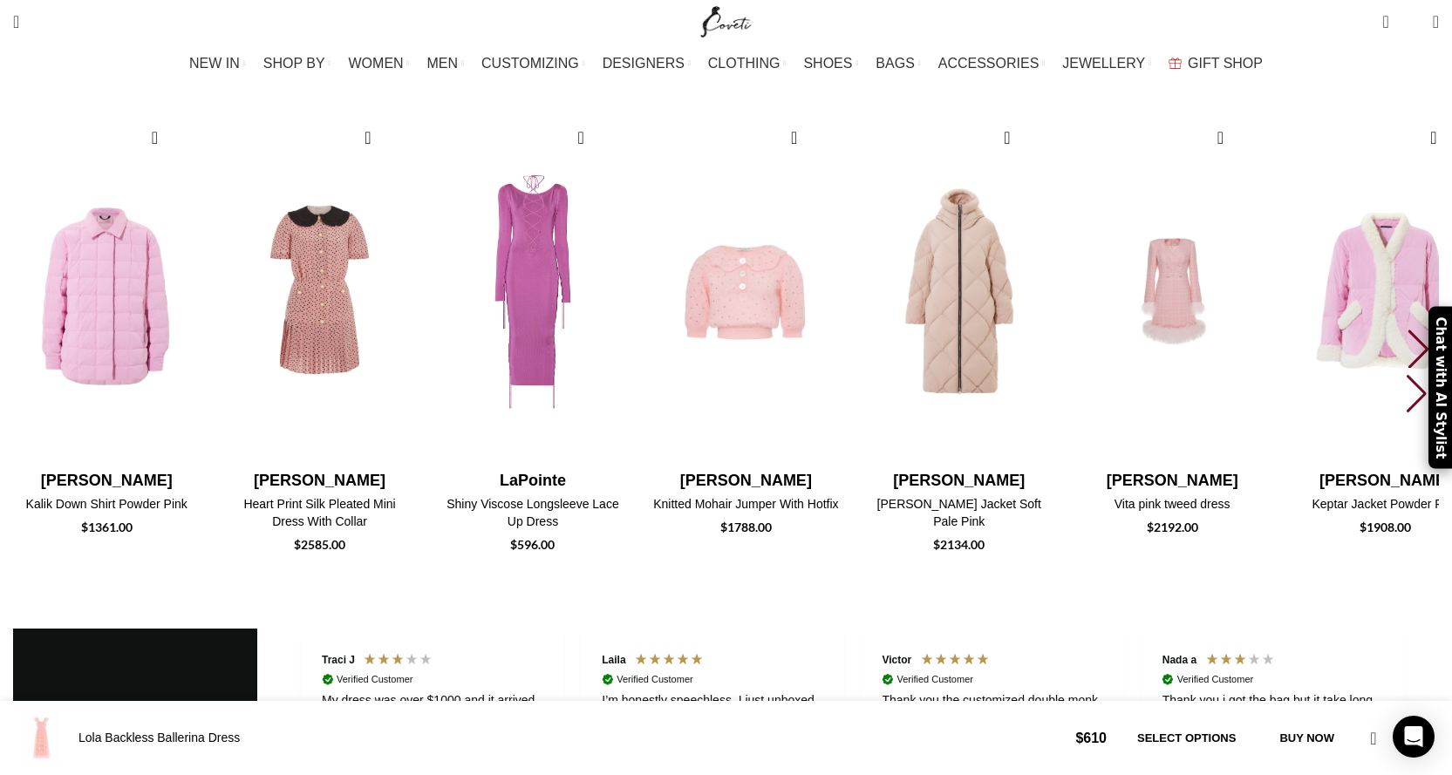
click at [1407, 330] on div "Next slide" at bounding box center [1419, 349] width 24 height 38
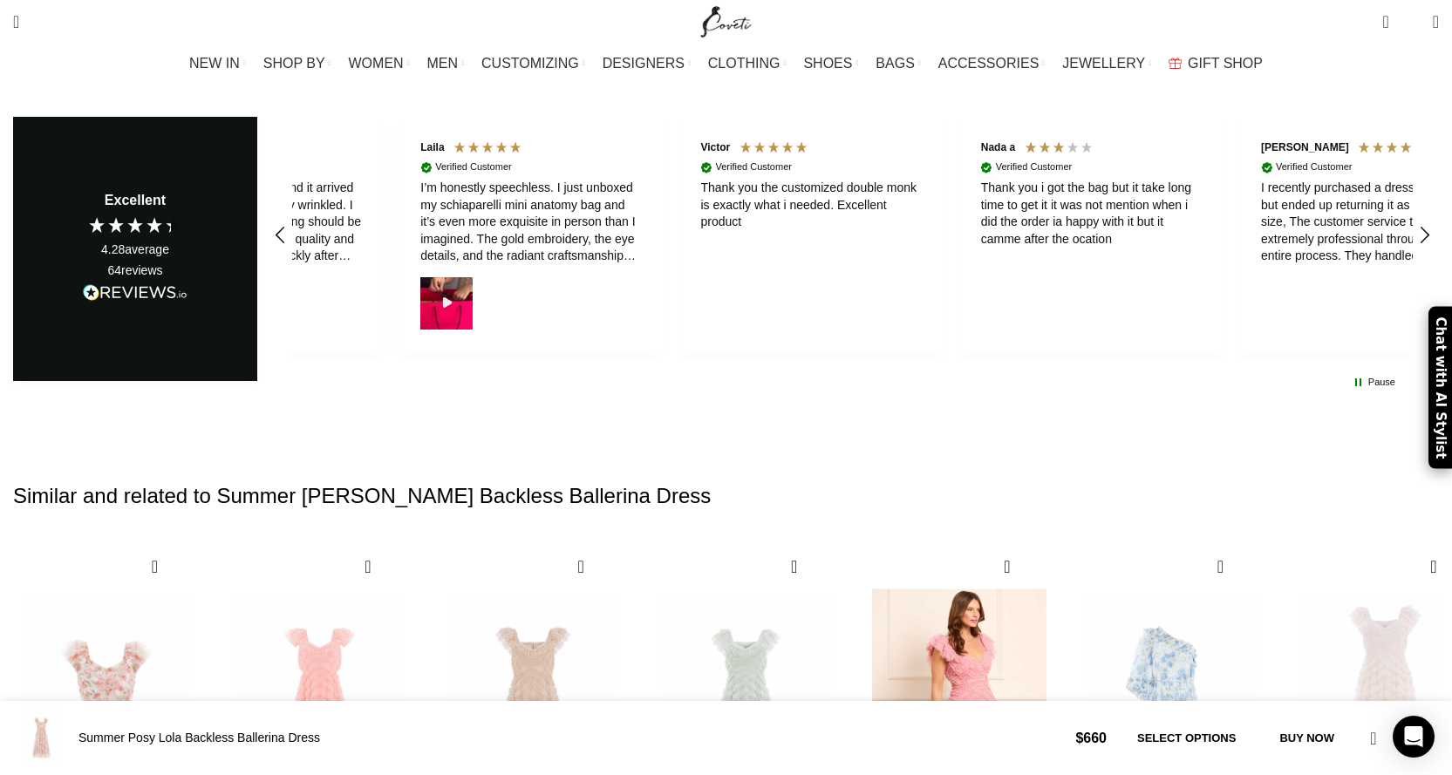
scroll to position [0, 184]
click at [1055, 541] on img "5 / 30" at bounding box center [958, 720] width 193 height 359
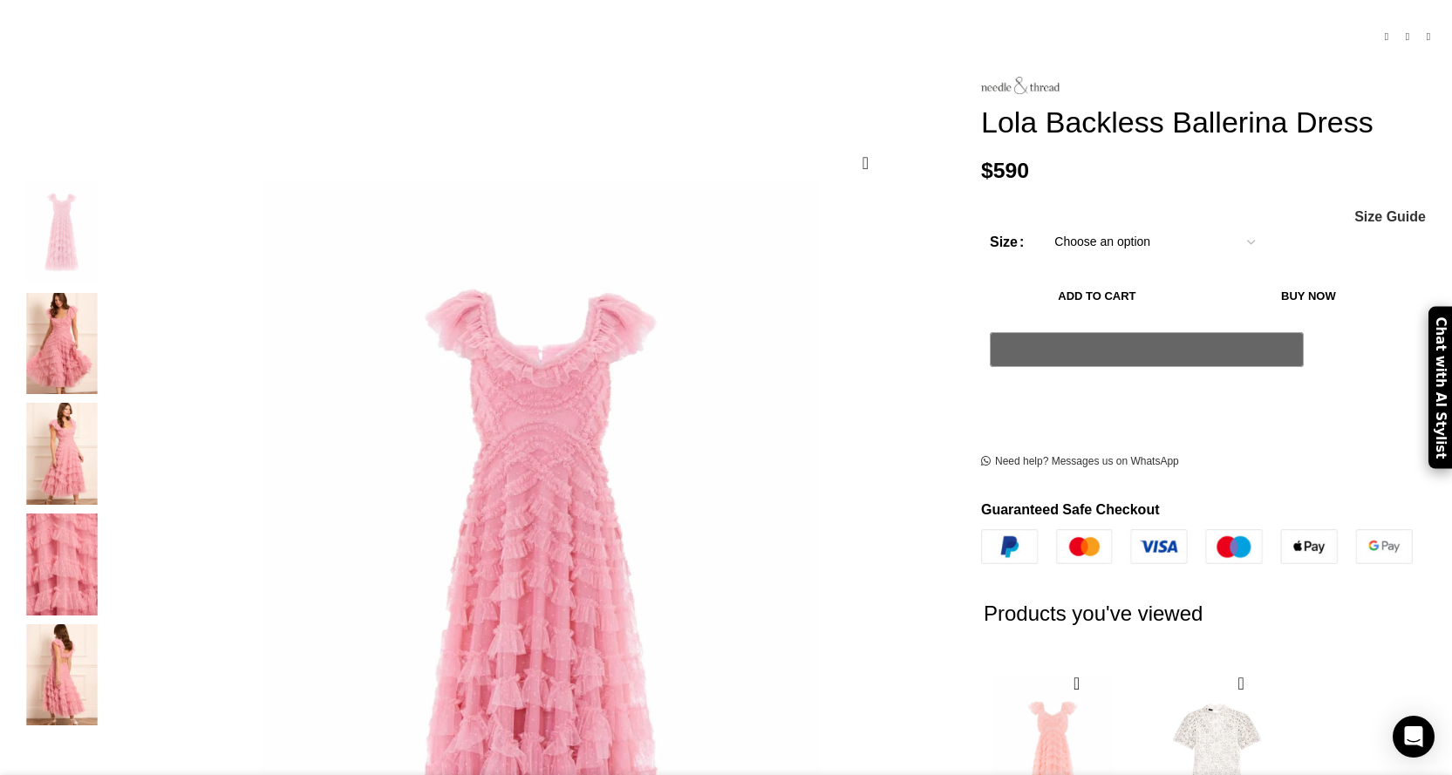
click at [115, 648] on img "5 / 5" at bounding box center [62, 675] width 106 height 102
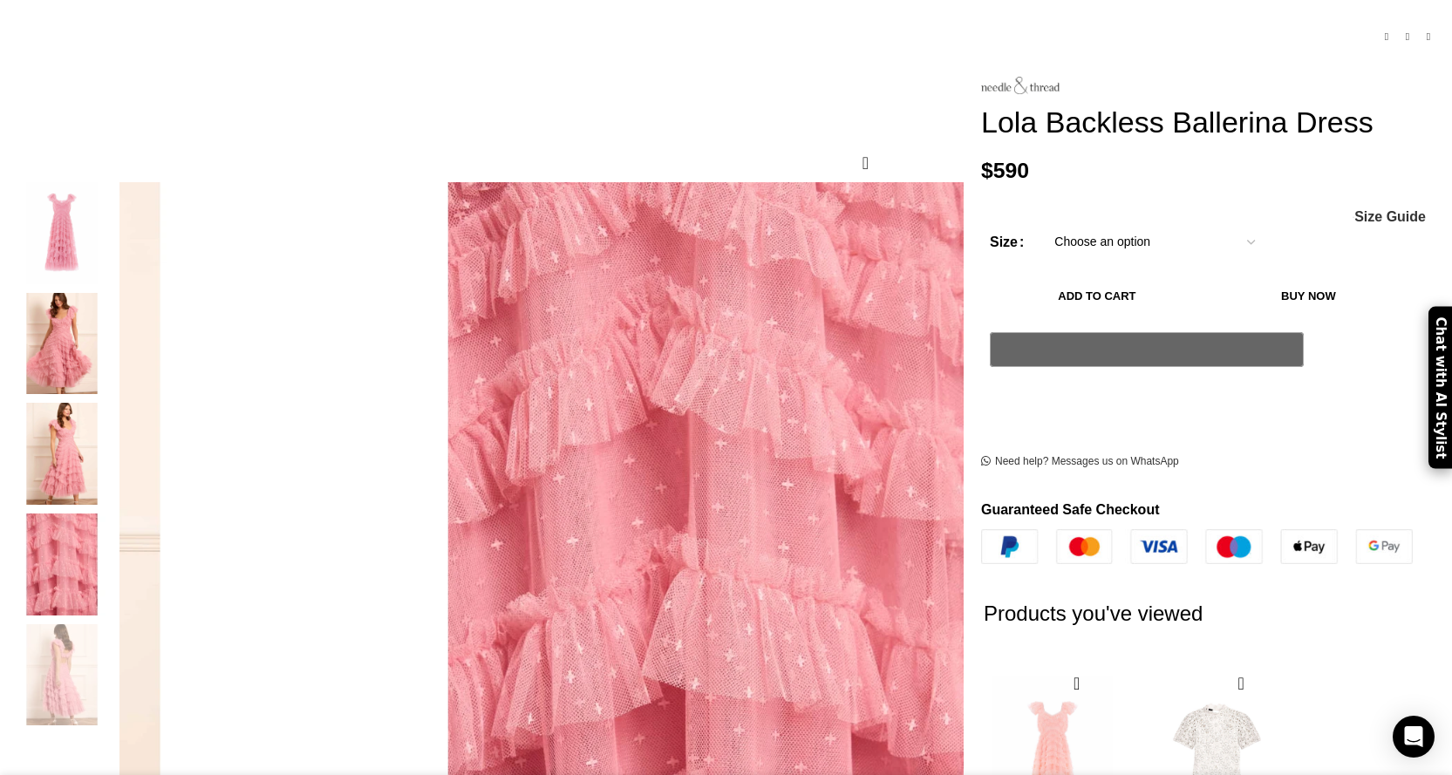
scroll to position [0, 184]
click at [115, 426] on img "3 / 5" at bounding box center [62, 454] width 106 height 102
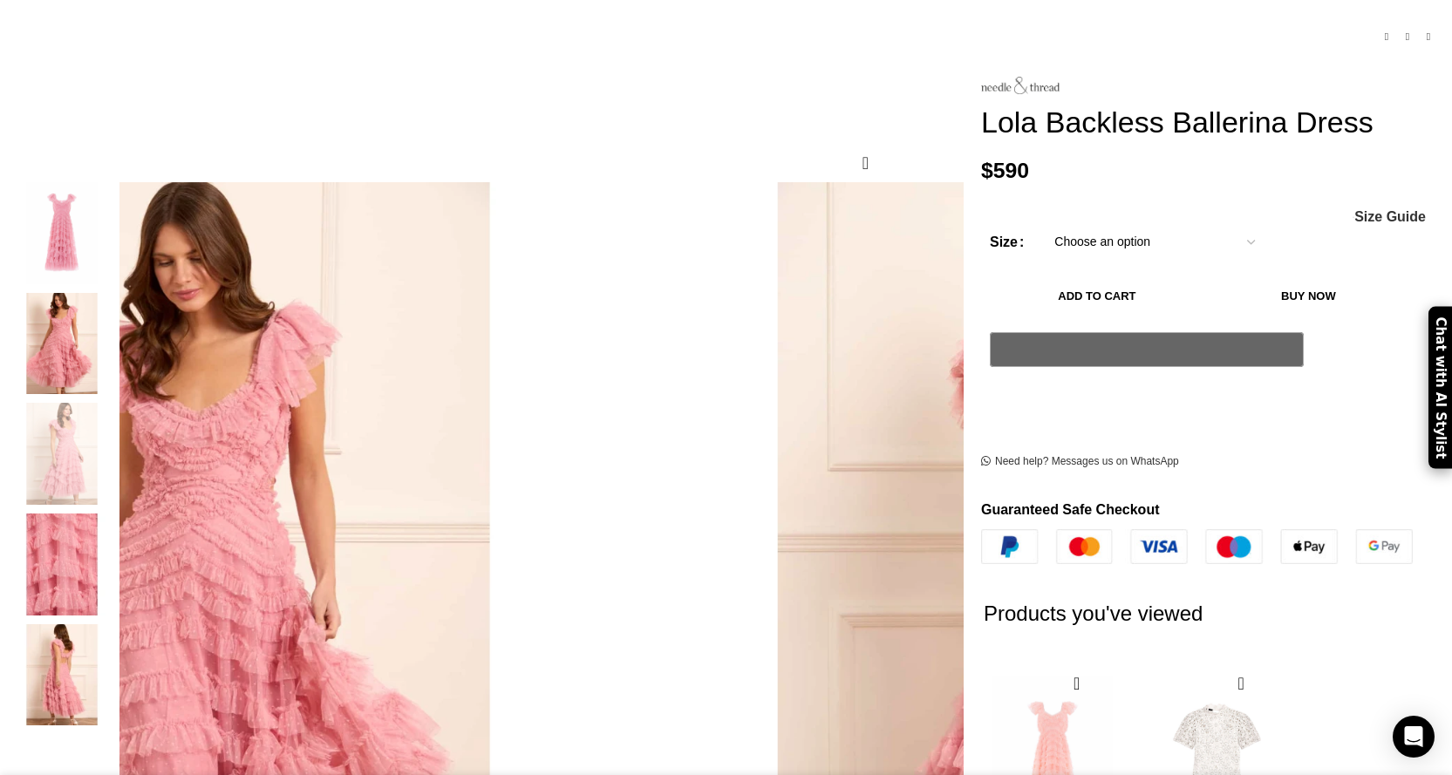
scroll to position [0, 367]
